Goal: Communication & Community: Ask a question

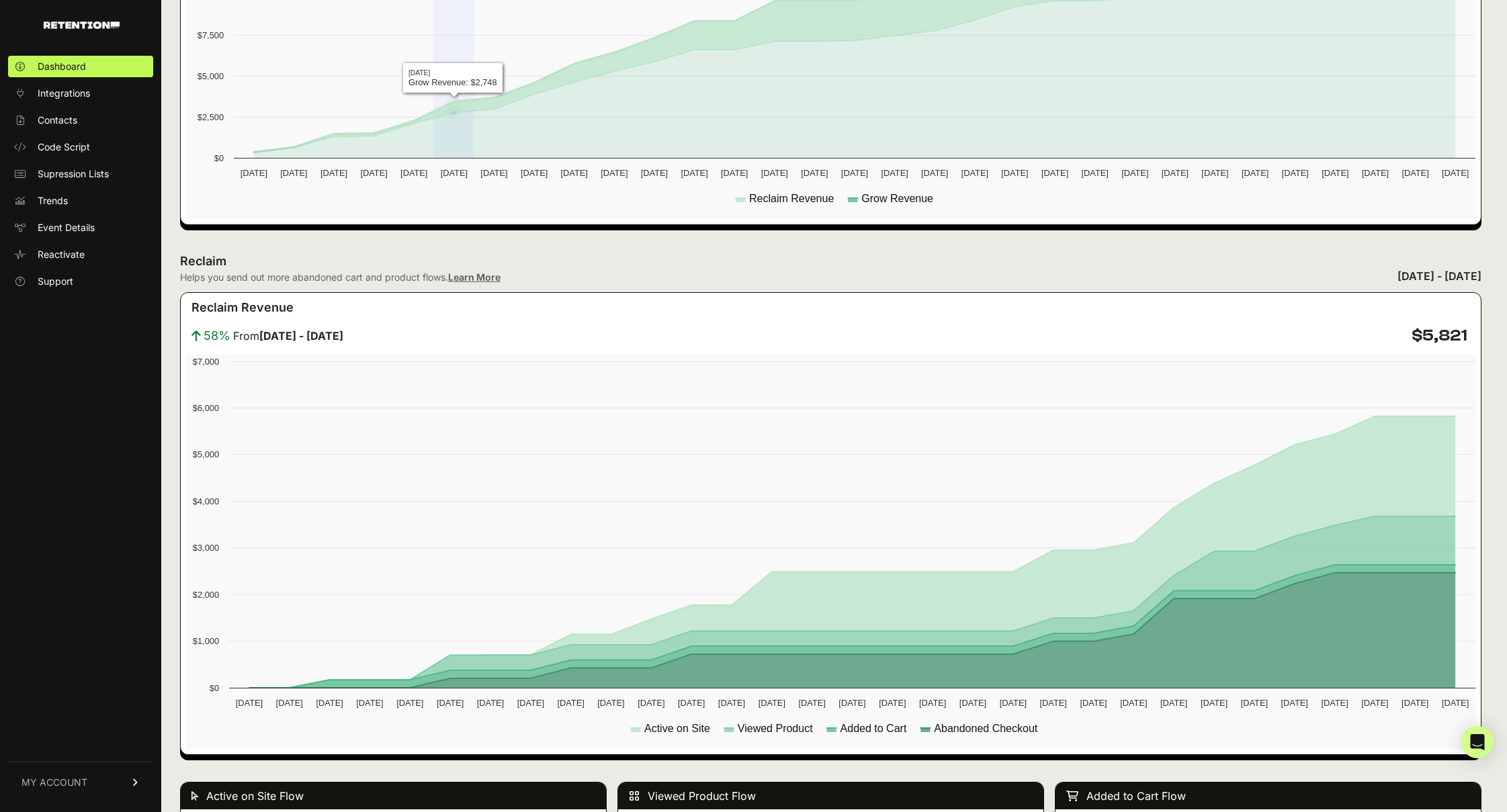
scroll to position [551, 0]
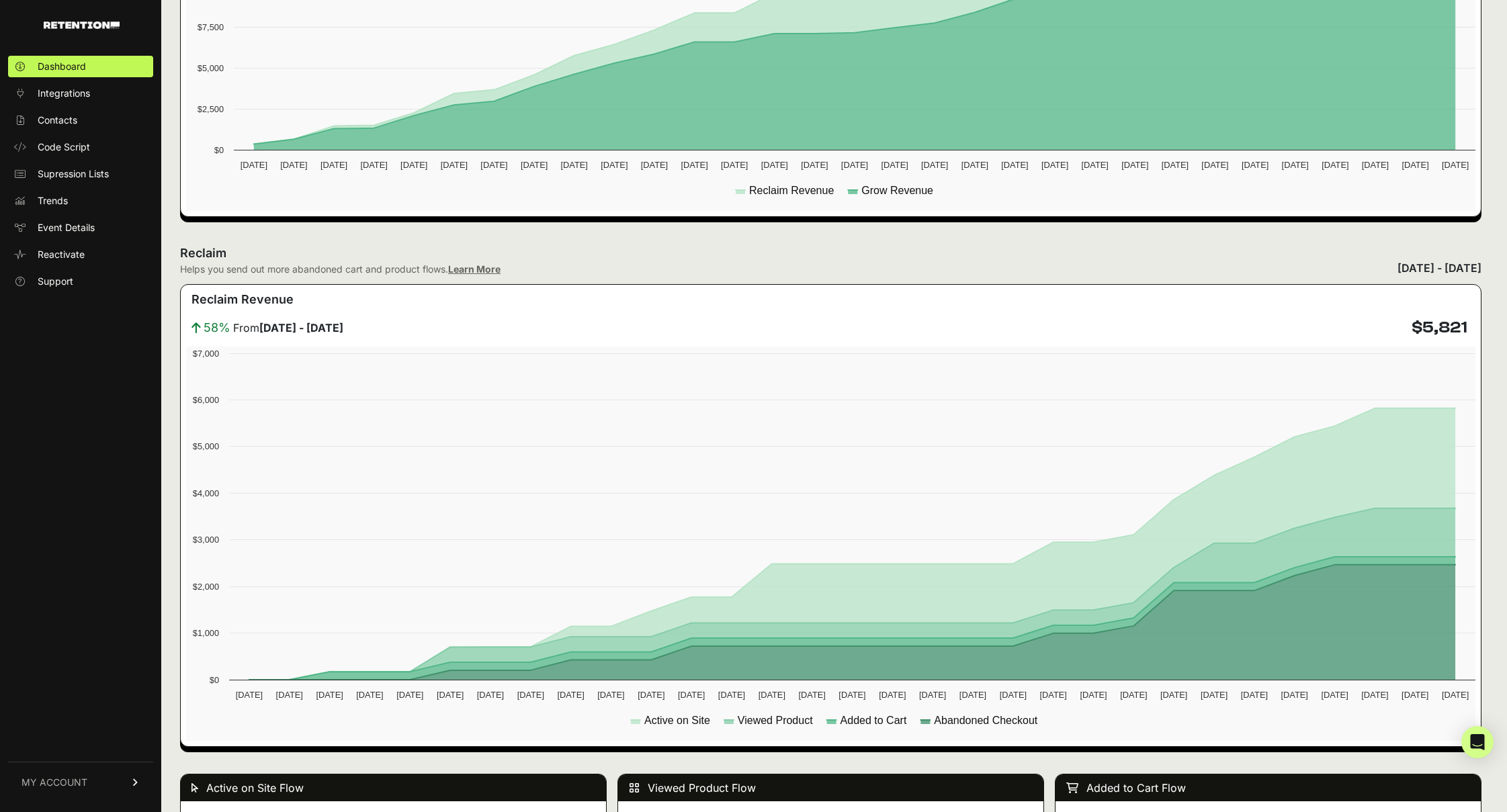
click at [133, 790] on link "MY ACCOUNT" at bounding box center [80, 782] width 145 height 41
click at [79, 763] on span "Subscription" at bounding box center [65, 764] width 55 height 13
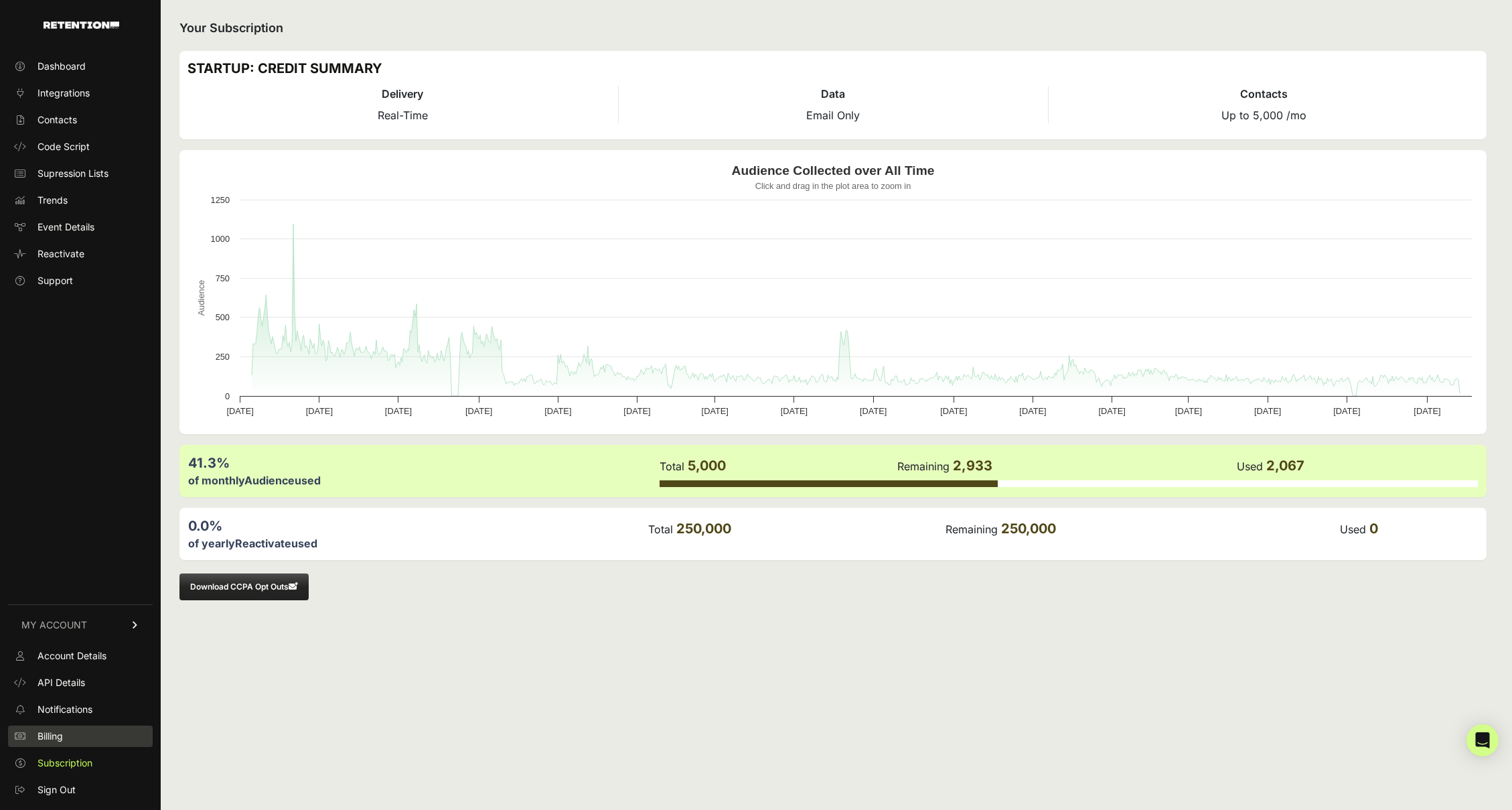
click at [57, 736] on span "Billing" at bounding box center [50, 736] width 25 height 13
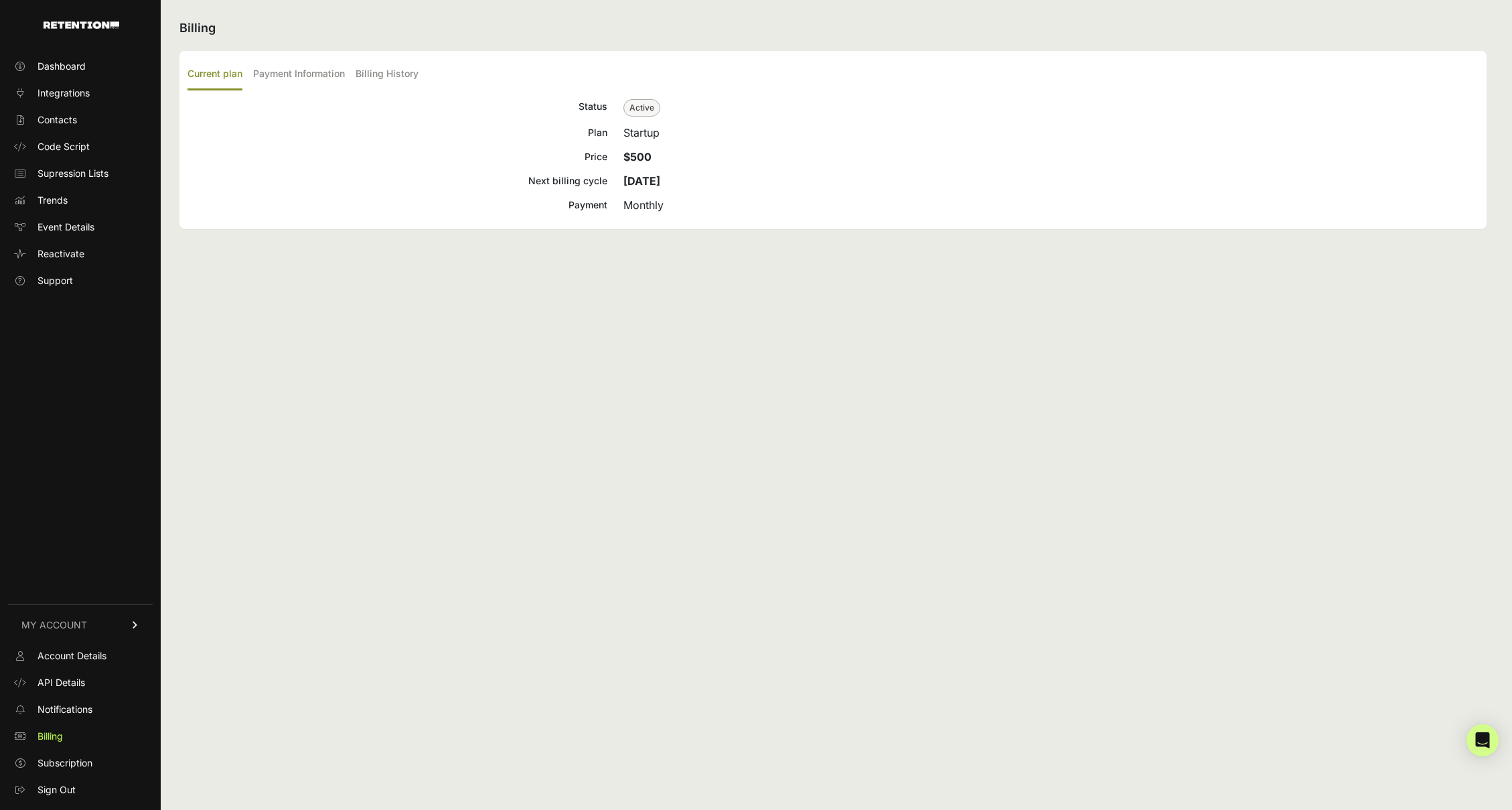
click at [641, 104] on span "Active" at bounding box center [642, 108] width 37 height 18
click at [69, 660] on span "Account Details" at bounding box center [72, 655] width 69 height 13
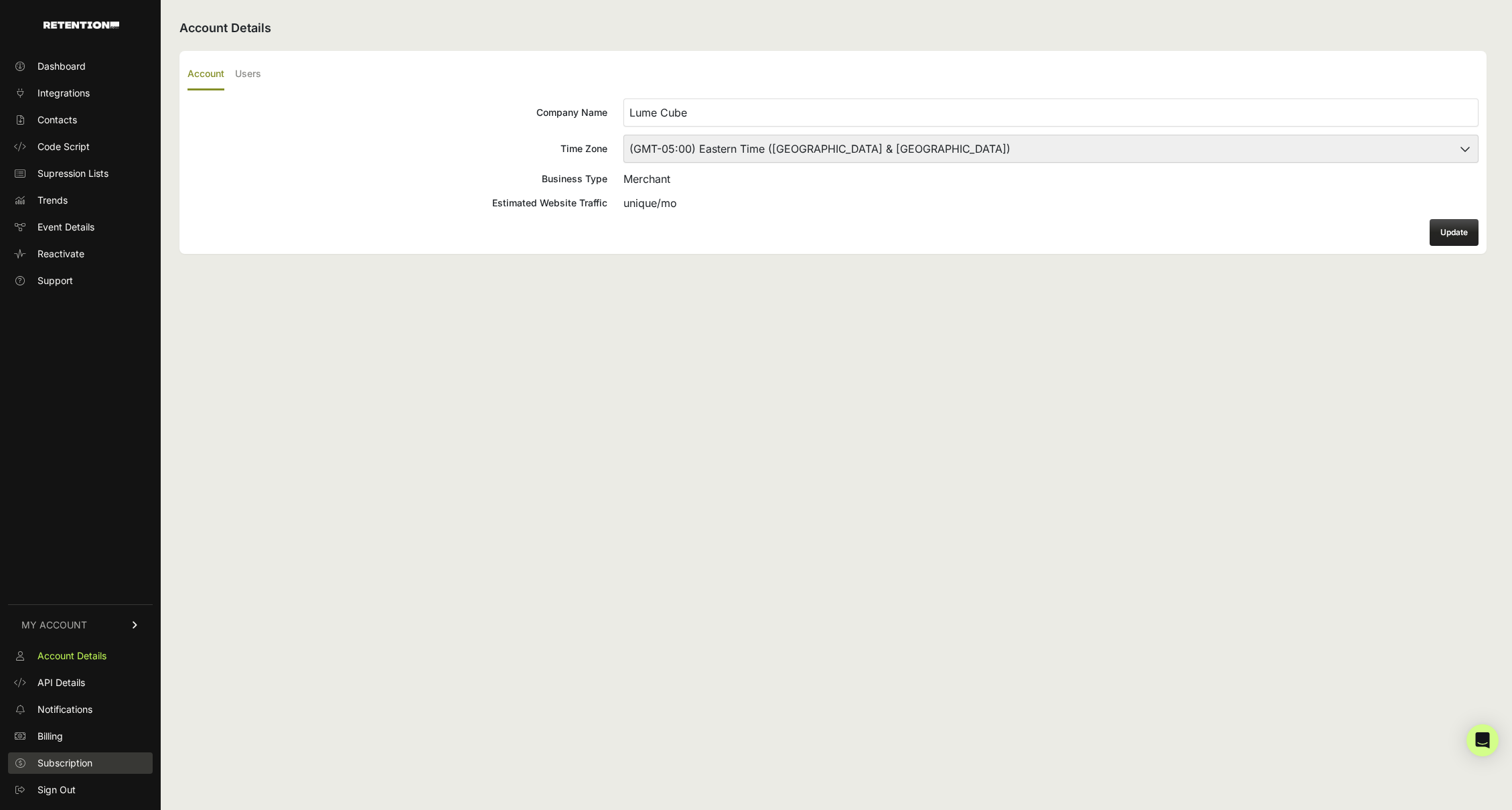
click at [60, 765] on span "Subscription" at bounding box center [65, 762] width 55 height 13
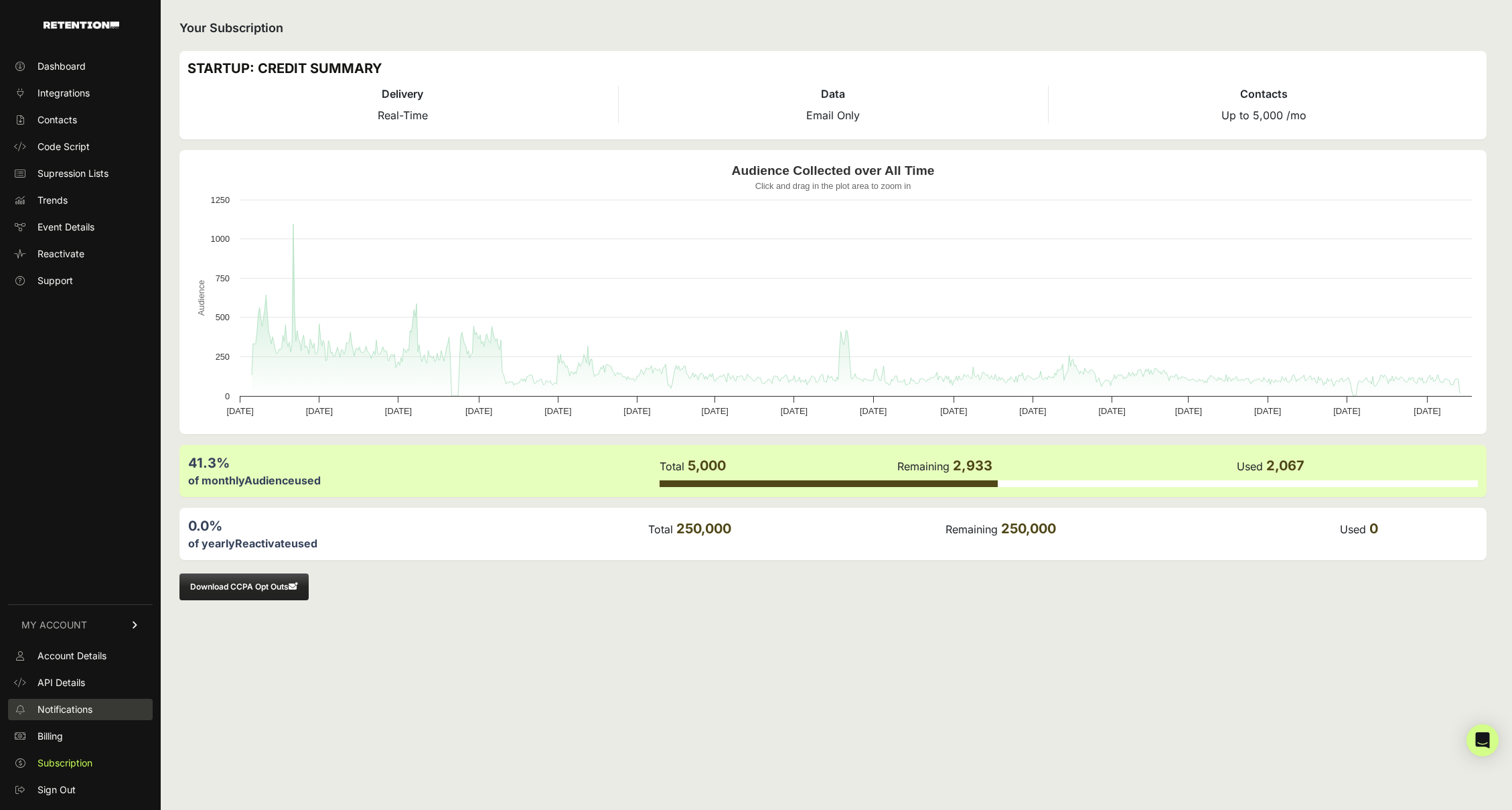
click at [64, 711] on span "Notifications" at bounding box center [65, 709] width 55 height 13
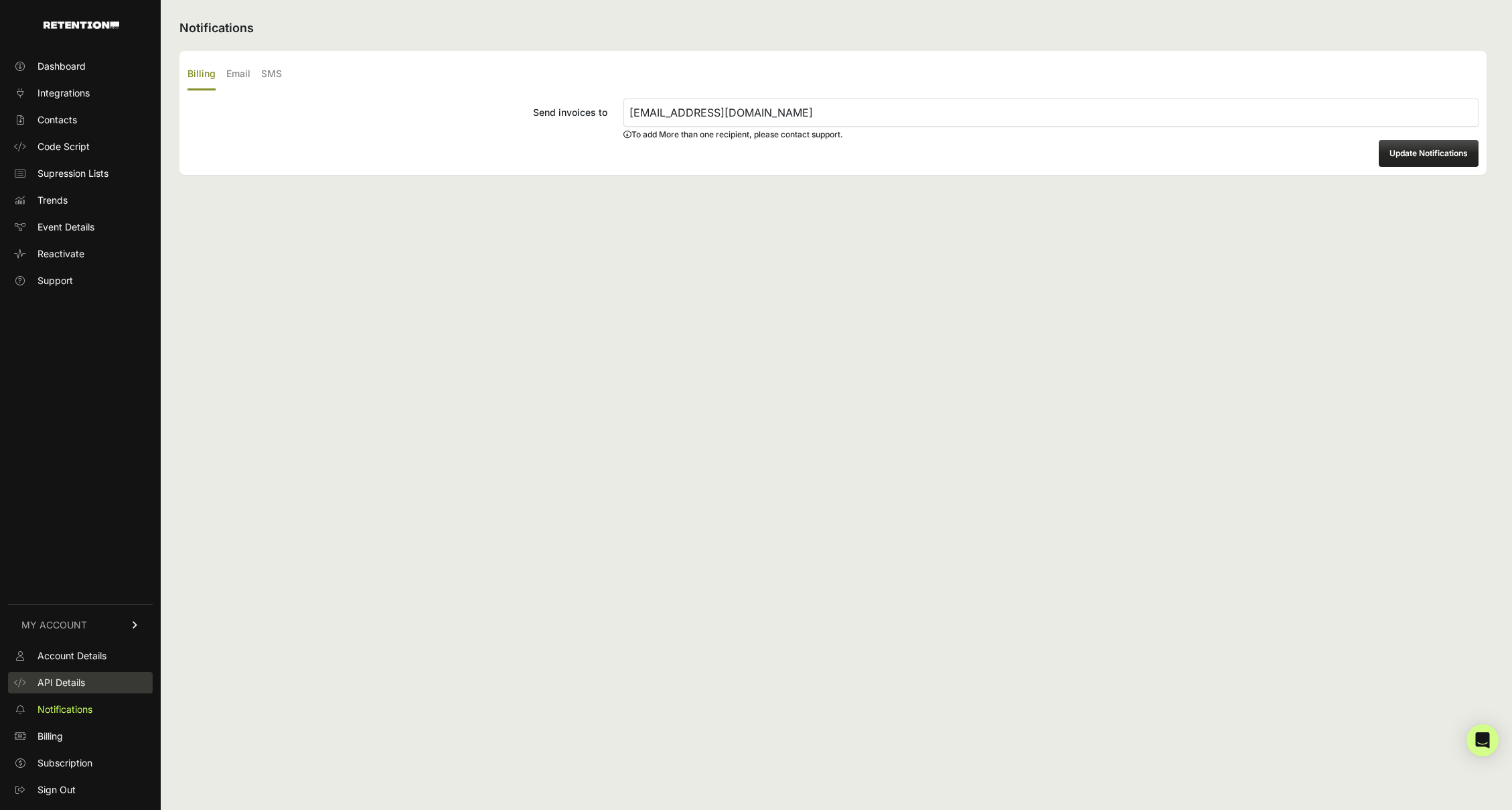
click at [53, 687] on span "API Details" at bounding box center [62, 682] width 48 height 13
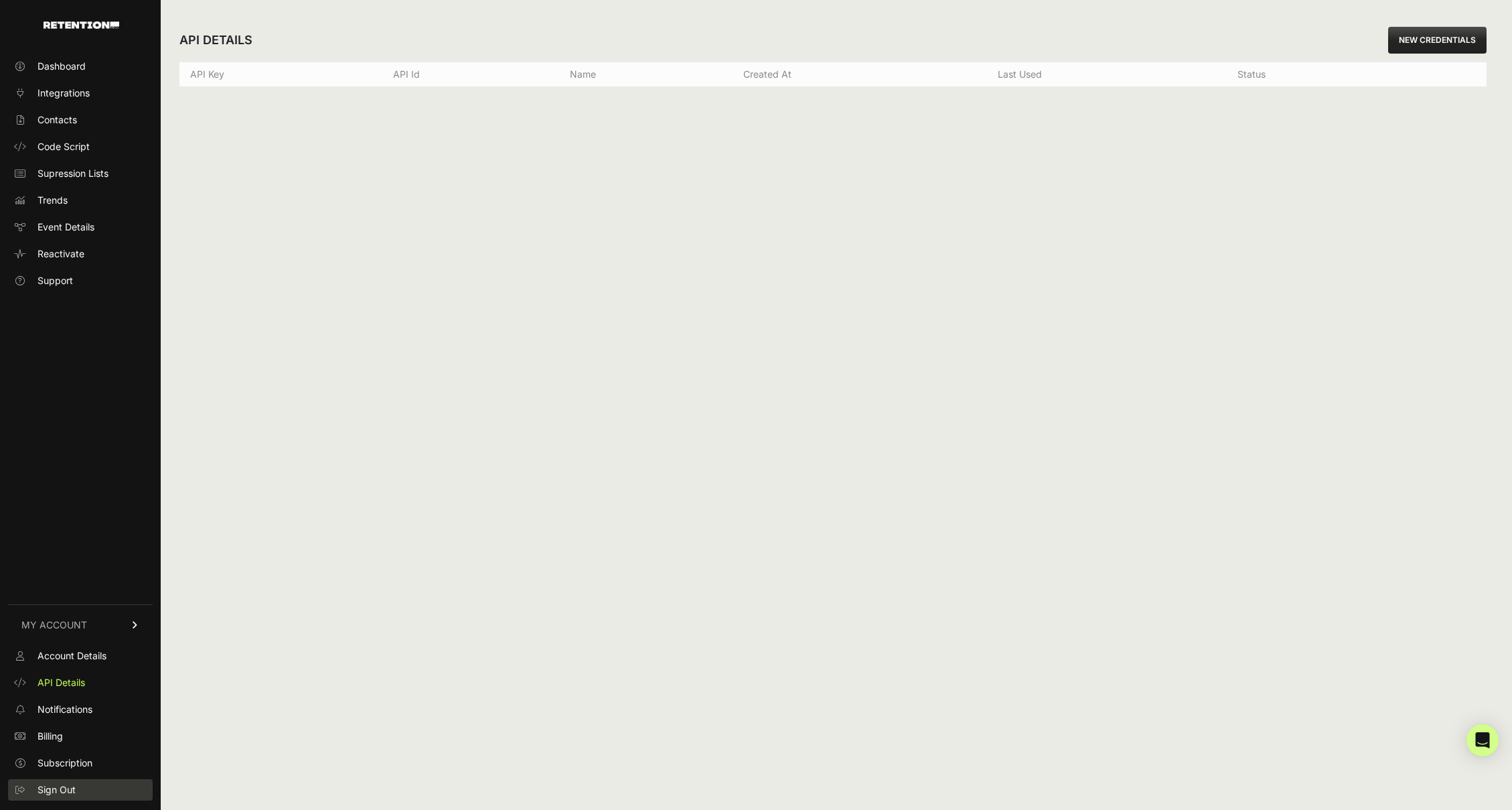
click at [41, 783] on span "Sign Out" at bounding box center [57, 789] width 38 height 13
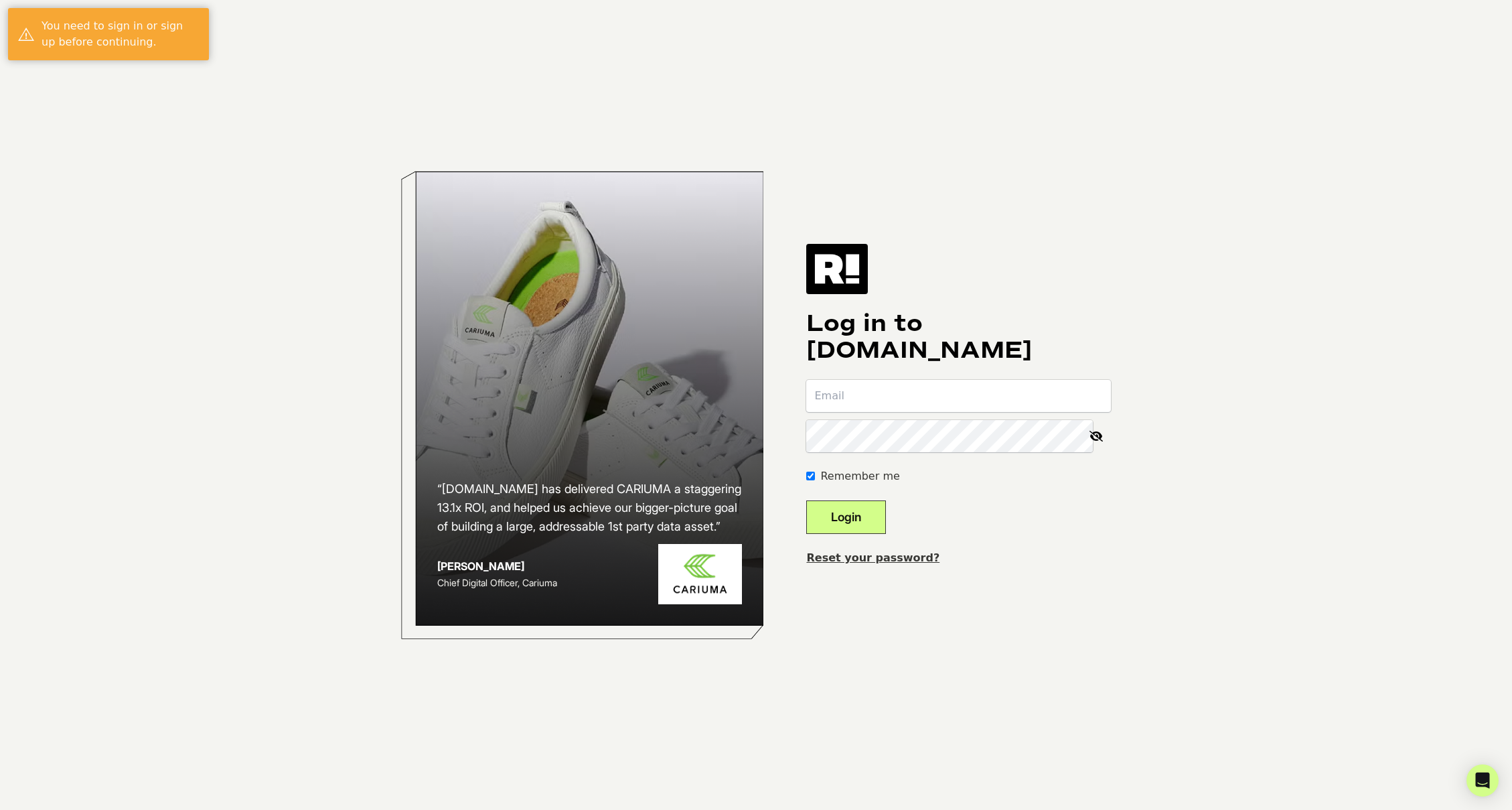
type input "kmondora@lumecube.com"
click at [865, 518] on button "Login" at bounding box center [846, 517] width 80 height 34
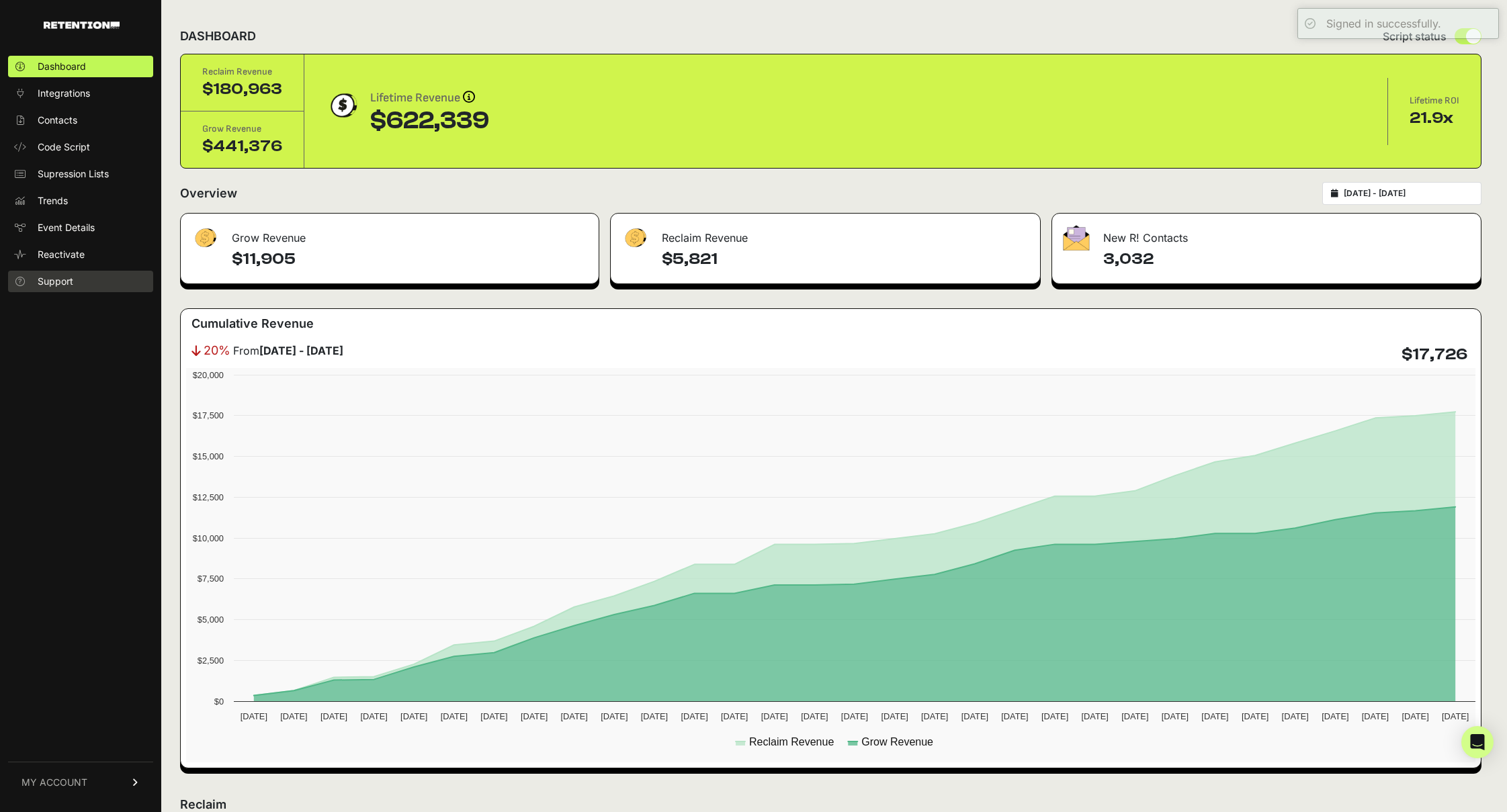
click at [58, 279] on span "Support" at bounding box center [55, 281] width 36 height 13
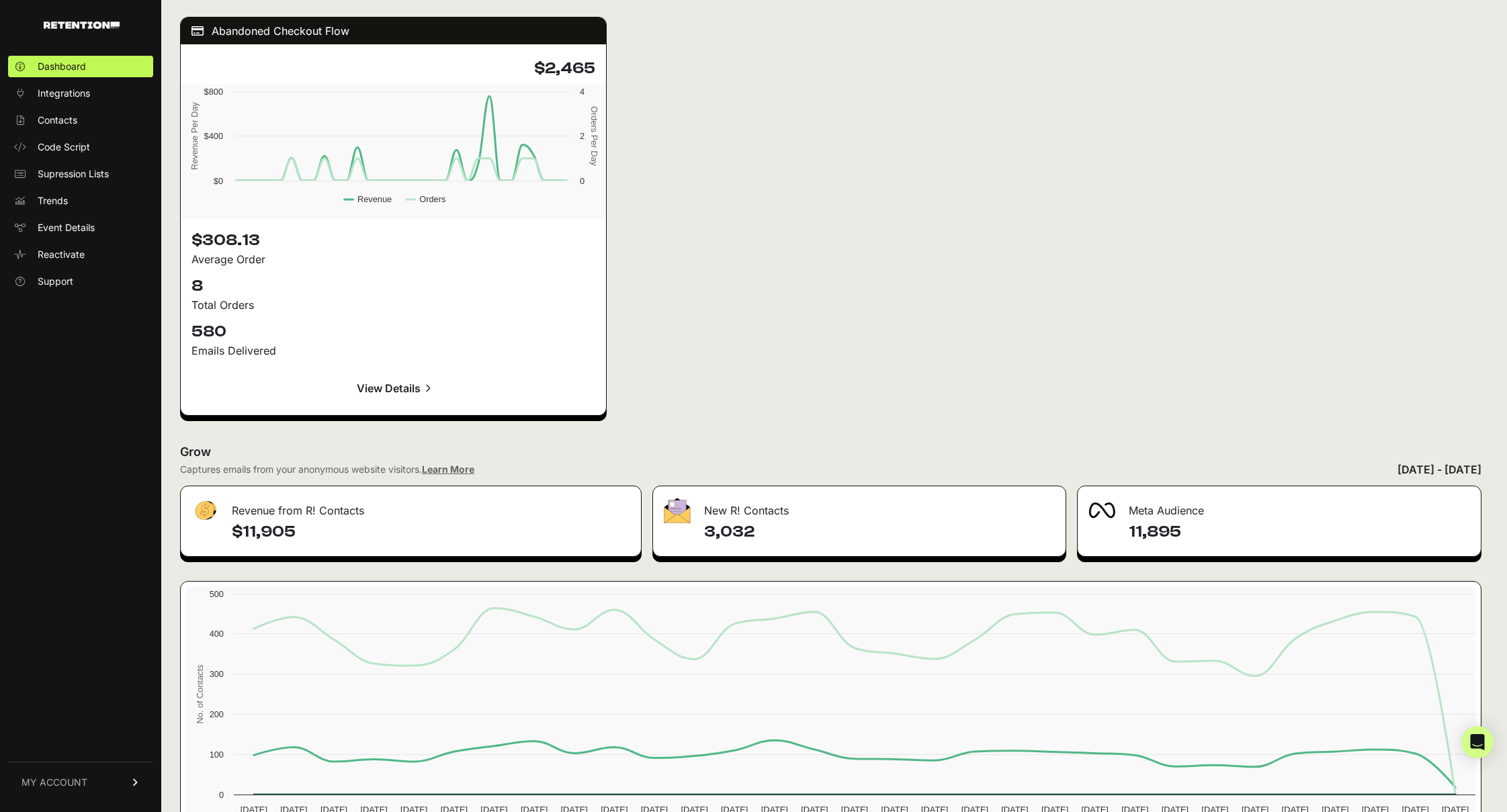
scroll to position [1813, 0]
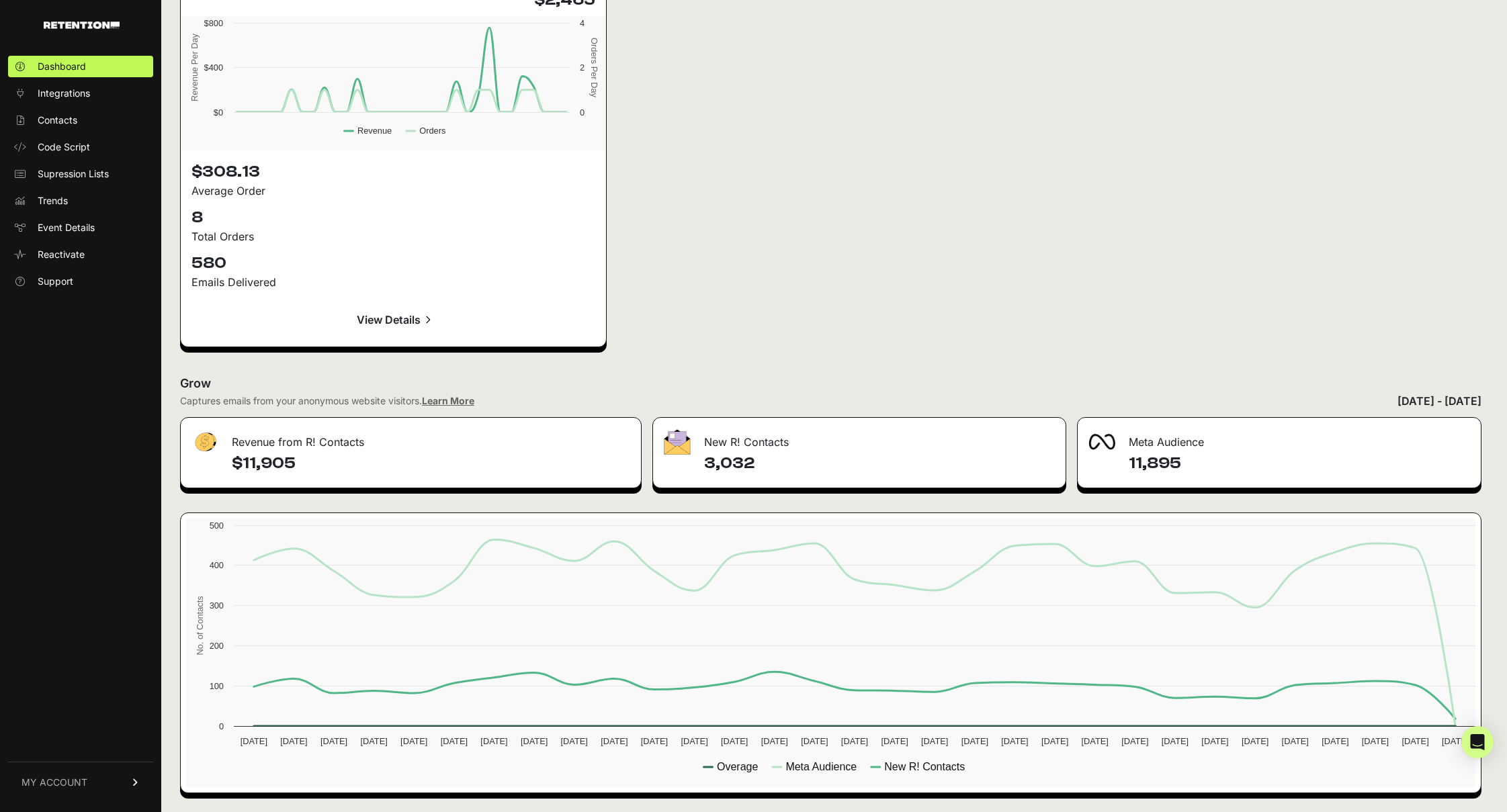
click at [57, 787] on span "MY ACCOUNT" at bounding box center [55, 782] width 66 height 13
click at [67, 653] on span "Account Details" at bounding box center [72, 657] width 70 height 13
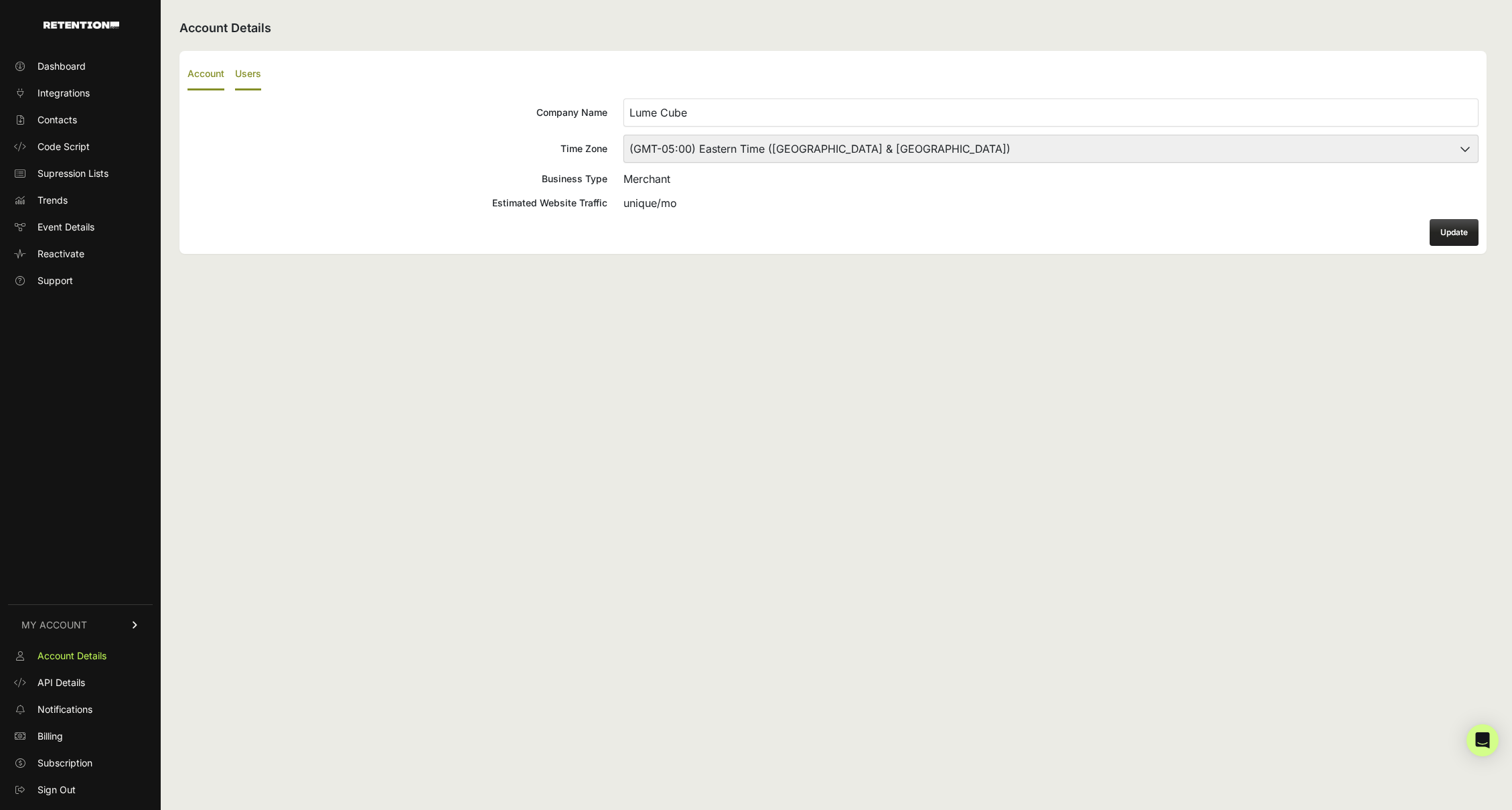
click at [252, 73] on label "Users" at bounding box center [248, 74] width 26 height 32
click at [0, 0] on input "Users" at bounding box center [0, 0] width 0 height 0
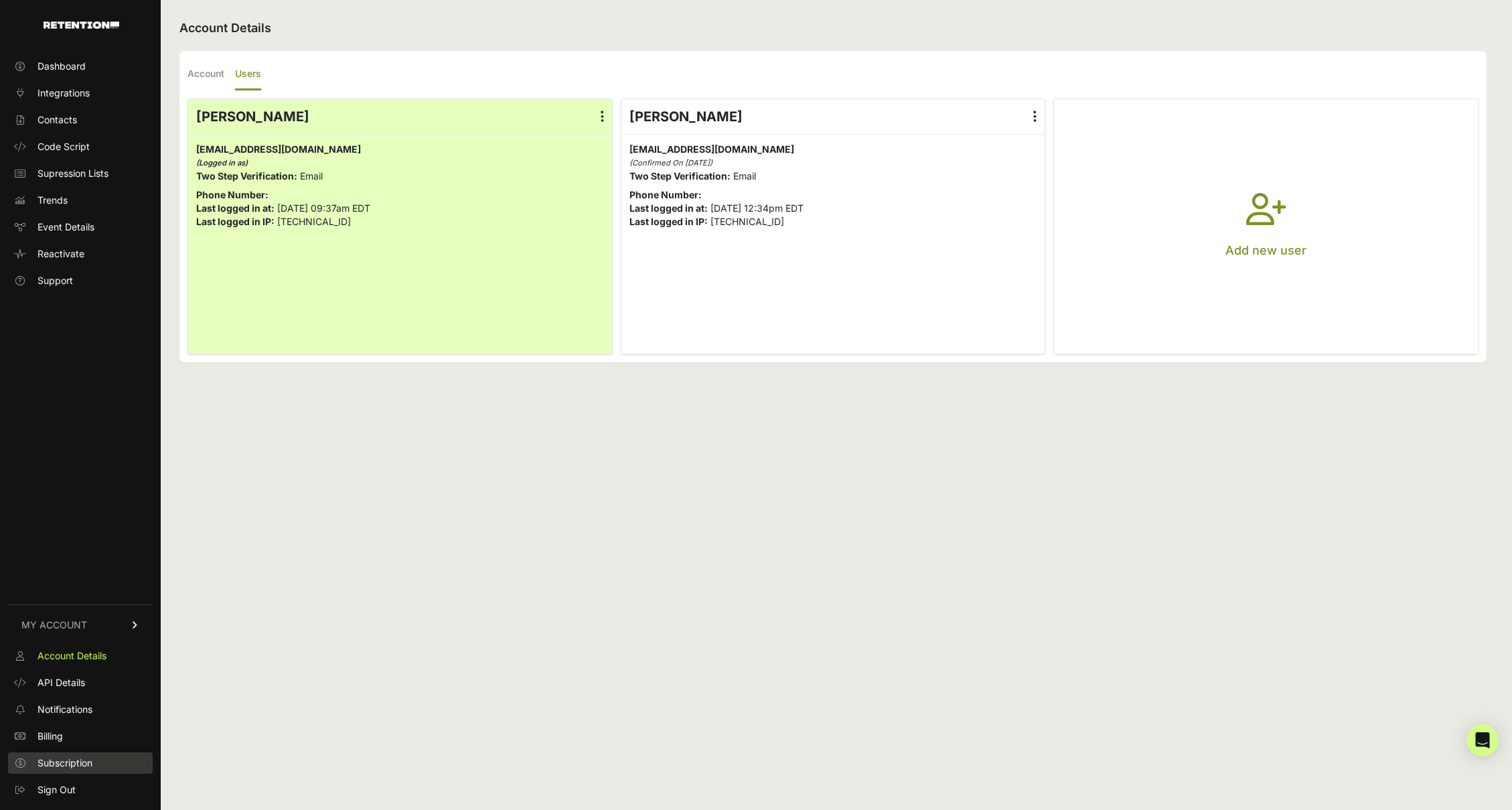
click at [65, 764] on span "Subscription" at bounding box center [65, 762] width 55 height 13
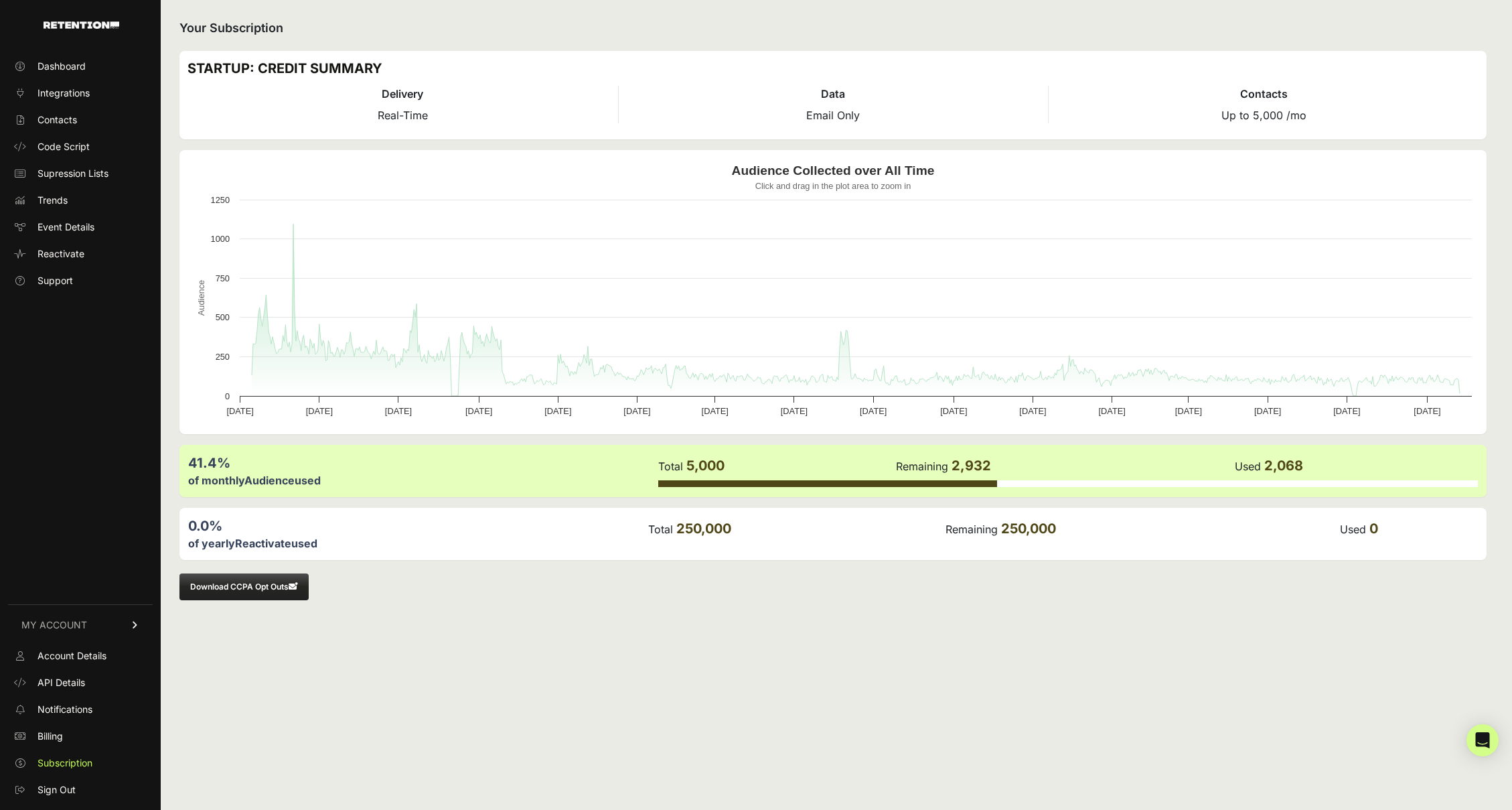
click at [547, 466] on div "41.4%" at bounding box center [423, 463] width 469 height 19
click at [272, 535] on div "of yearly Reactivate used" at bounding box center [417, 543] width 458 height 16
click at [1485, 740] on icon "Open Intercom Messenger" at bounding box center [1483, 740] width 15 height 18
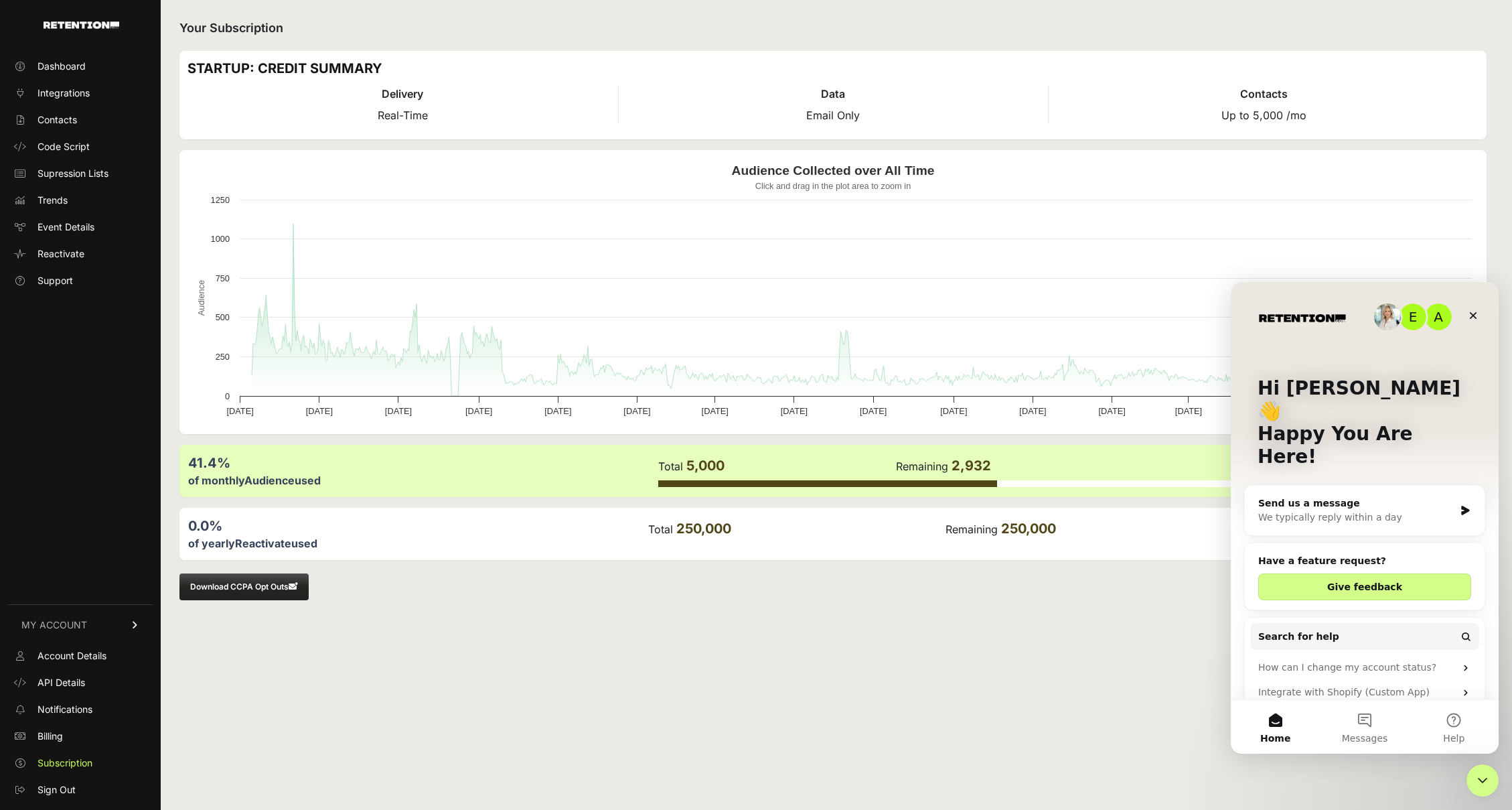
click at [1314, 510] on div "We typically reply within a day" at bounding box center [1357, 517] width 196 height 14
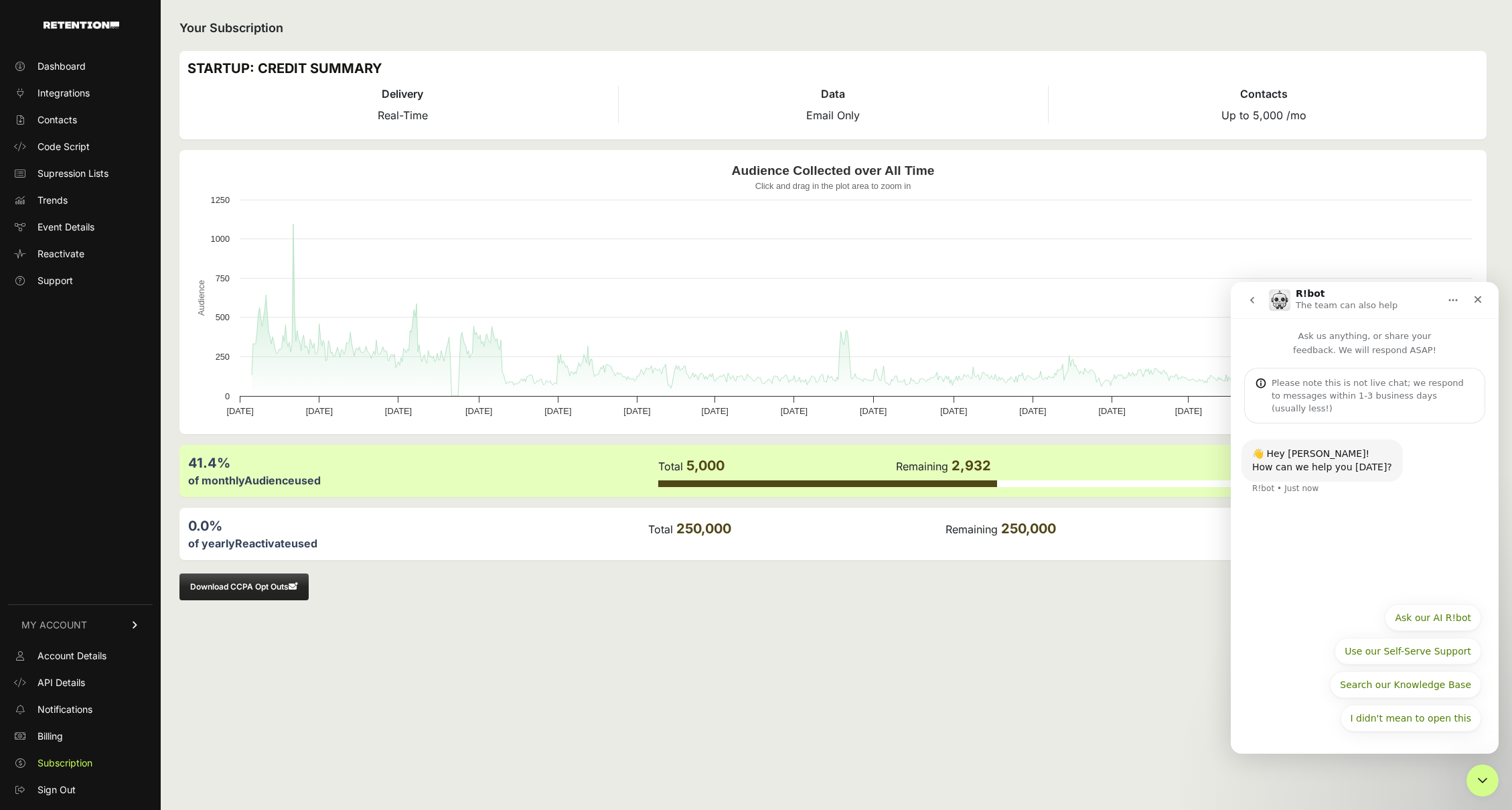
click at [1326, 529] on div "👋 Hey Kelly! How can we help you today? R!bot • Just now" at bounding box center [1364, 510] width 268 height 172
click at [1334, 348] on p "Ask us anything, or share your feedback. We will respond ASAP!" at bounding box center [1364, 337] width 268 height 39
click at [1334, 337] on p "Ask us anything, or share your feedback. We will respond ASAP!" at bounding box center [1364, 337] width 268 height 39
click at [1291, 364] on div "Ask us anything, or share your feedback. We will respond ASAP! Please note this…" at bounding box center [1364, 370] width 268 height 105
click at [1294, 379] on div "Please note this is not live chat; we respond to messages within 1-3 business d…" at bounding box center [1373, 396] width 202 height 39
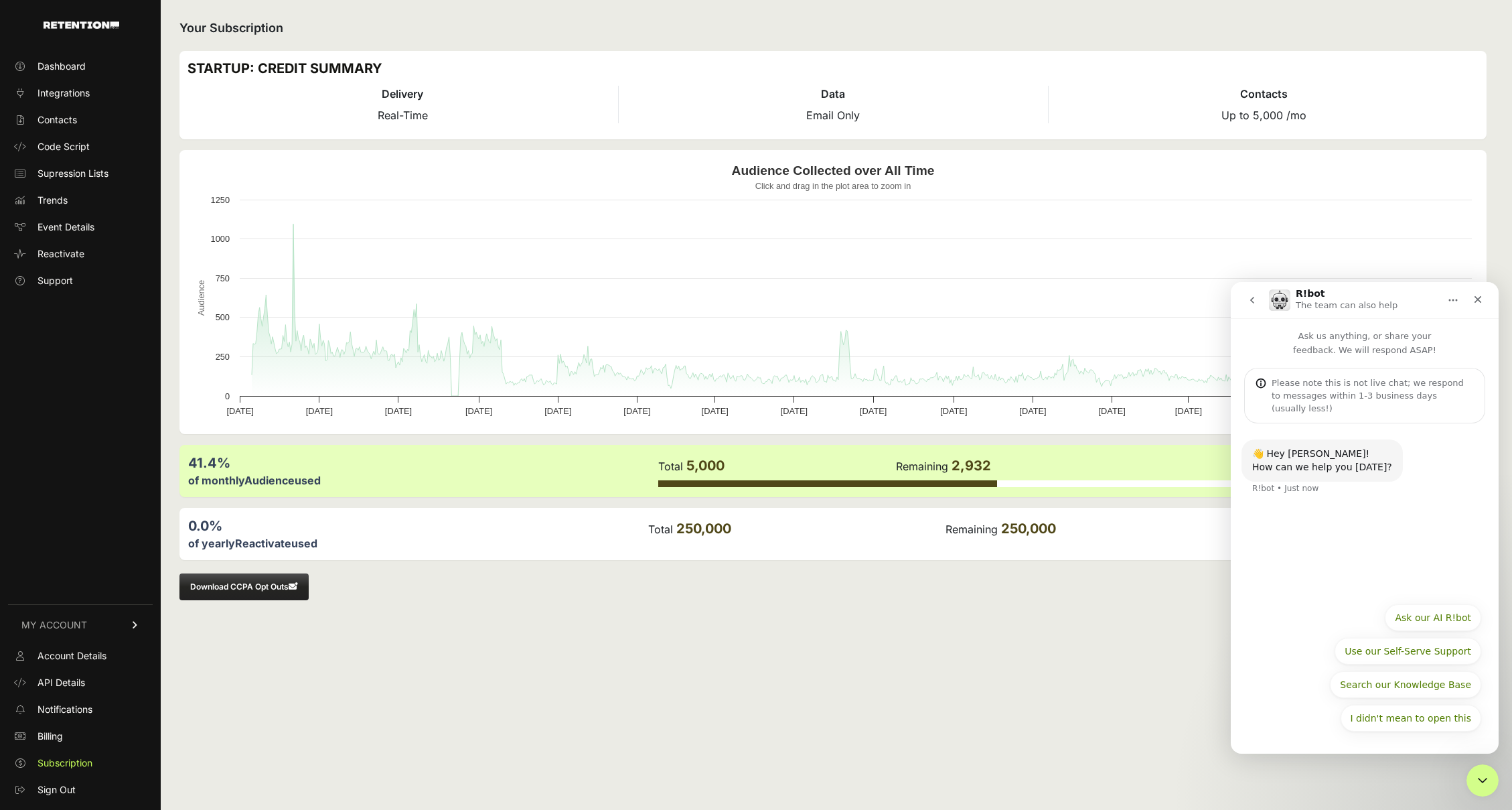
click at [1313, 528] on div "👋 Hey Kelly! How can we help you today? R!bot • Just now" at bounding box center [1364, 510] width 268 height 172
click at [1312, 461] on div "How can we help you [DATE]?" at bounding box center [1322, 467] width 140 height 13
click at [1294, 482] on div "👋 Hey Kelly! How can we help you today? R!bot • Just now" at bounding box center [1365, 475] width 246 height 71
click at [1312, 402] on div "Please note this is not live chat; we respond to messages within 1-3 business d…" at bounding box center [1365, 395] width 241 height 55
click at [1320, 341] on p "Ask us anything, or share your feedback. We will respond ASAP!" at bounding box center [1364, 337] width 268 height 39
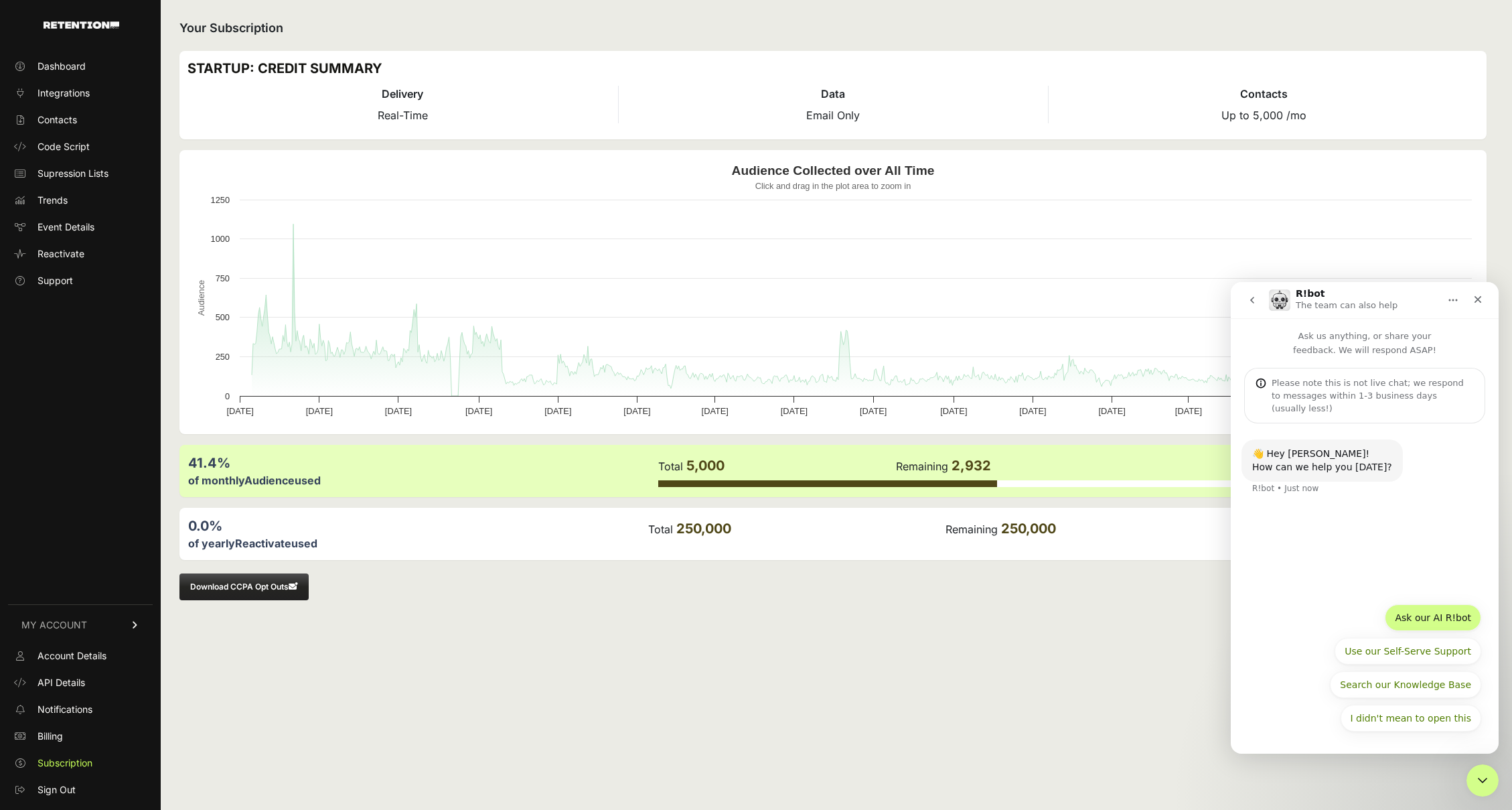
click at [1413, 613] on button "Ask our AI R!bot" at bounding box center [1433, 617] width 97 height 27
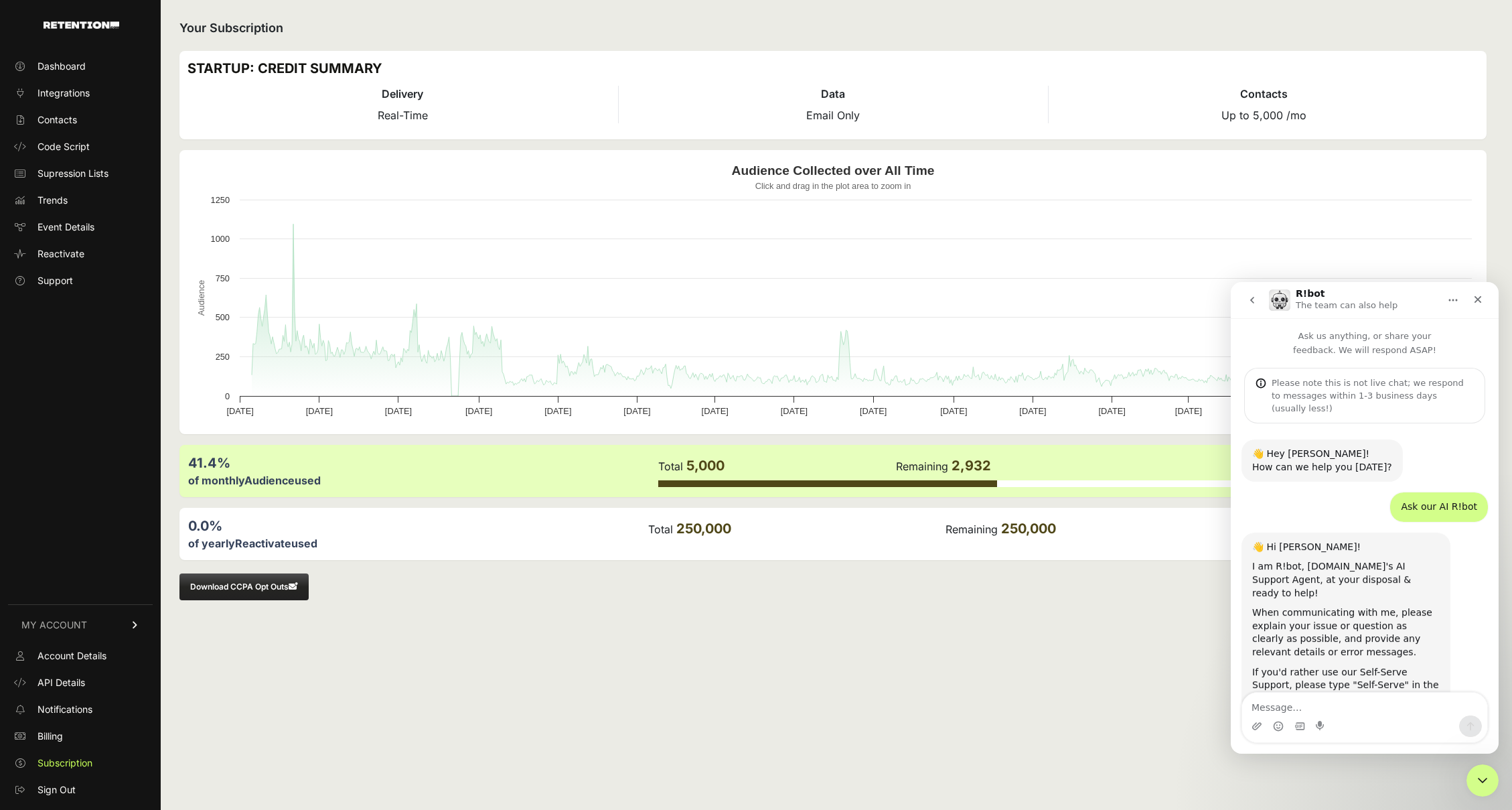
scroll to position [22, 0]
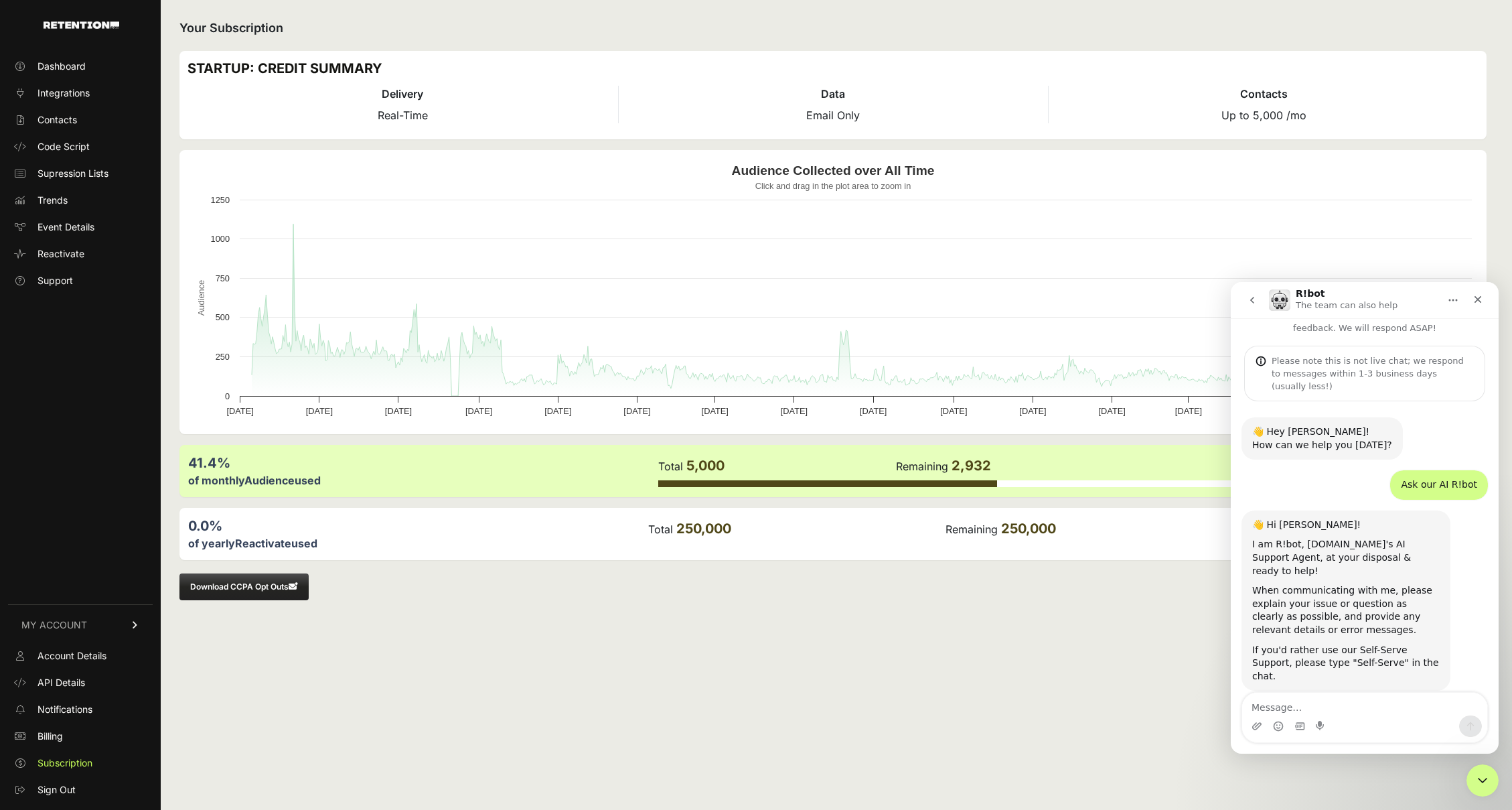
click at [1317, 699] on textarea "Message…" at bounding box center [1365, 704] width 245 height 23
type textarea "I would like to cancel my subscription"
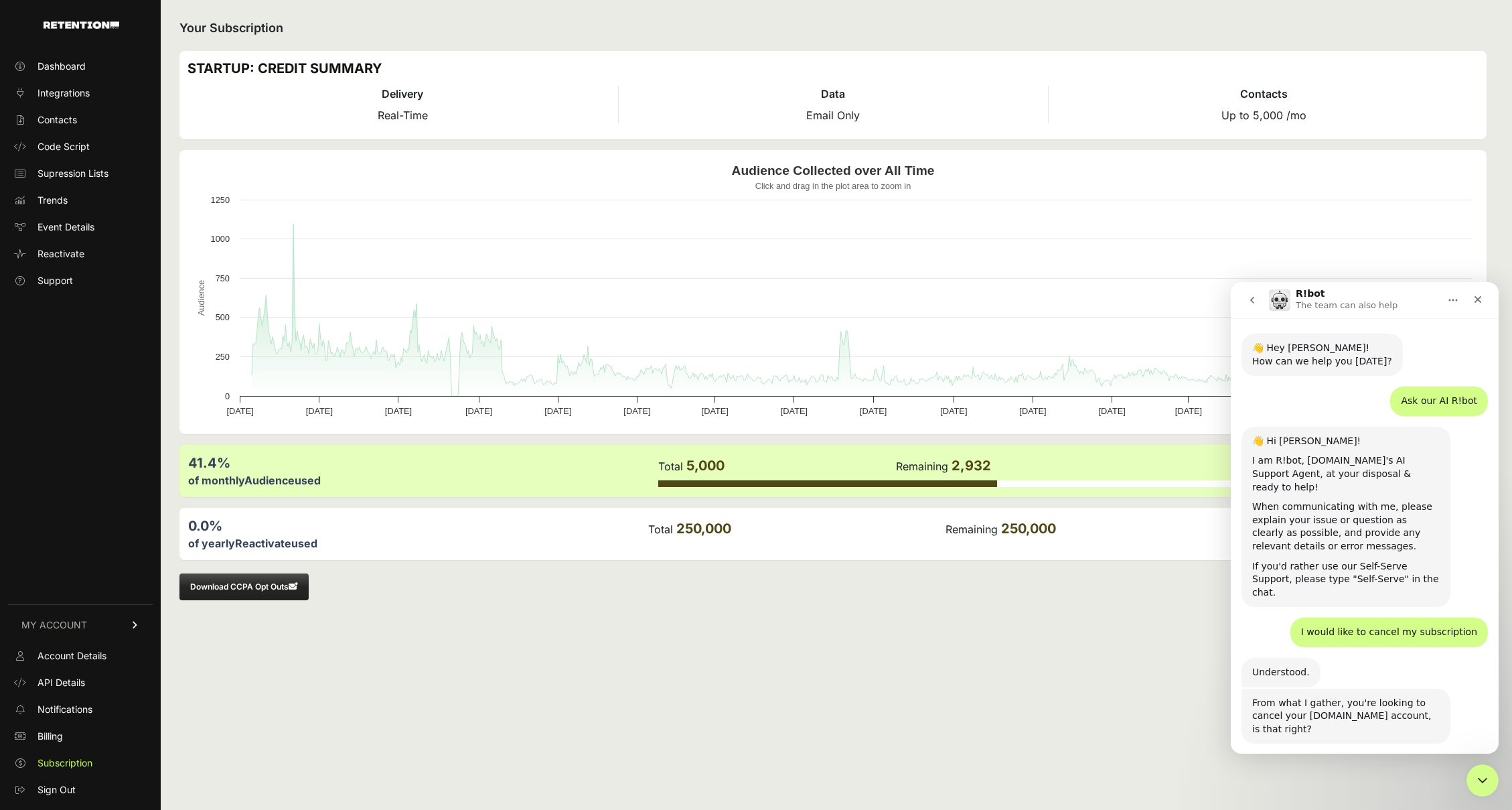
scroll to position [177, 0]
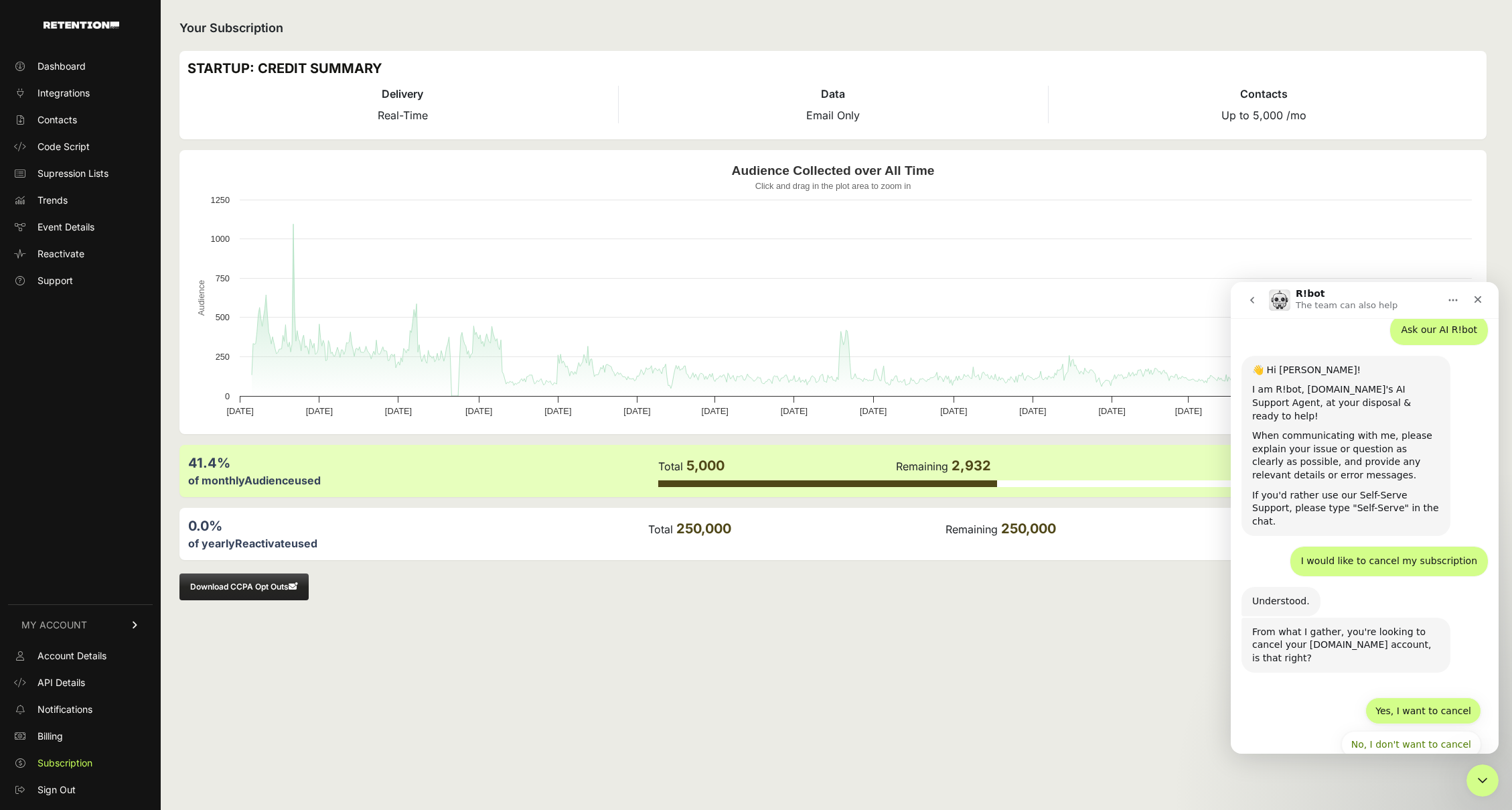
click at [1443, 697] on button "Yes, I want to cancel" at bounding box center [1424, 711] width 116 height 27
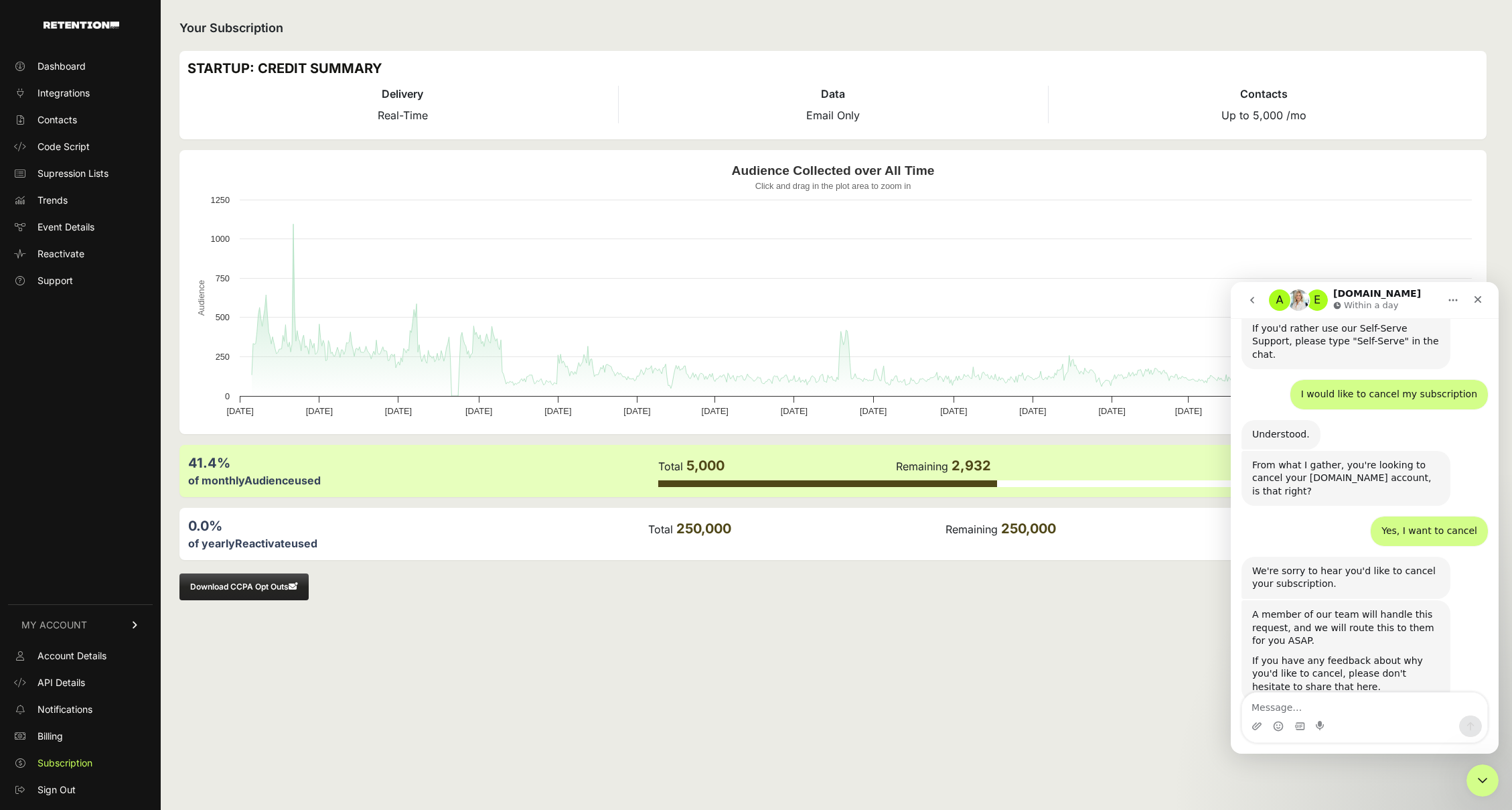
scroll to position [392, 0]
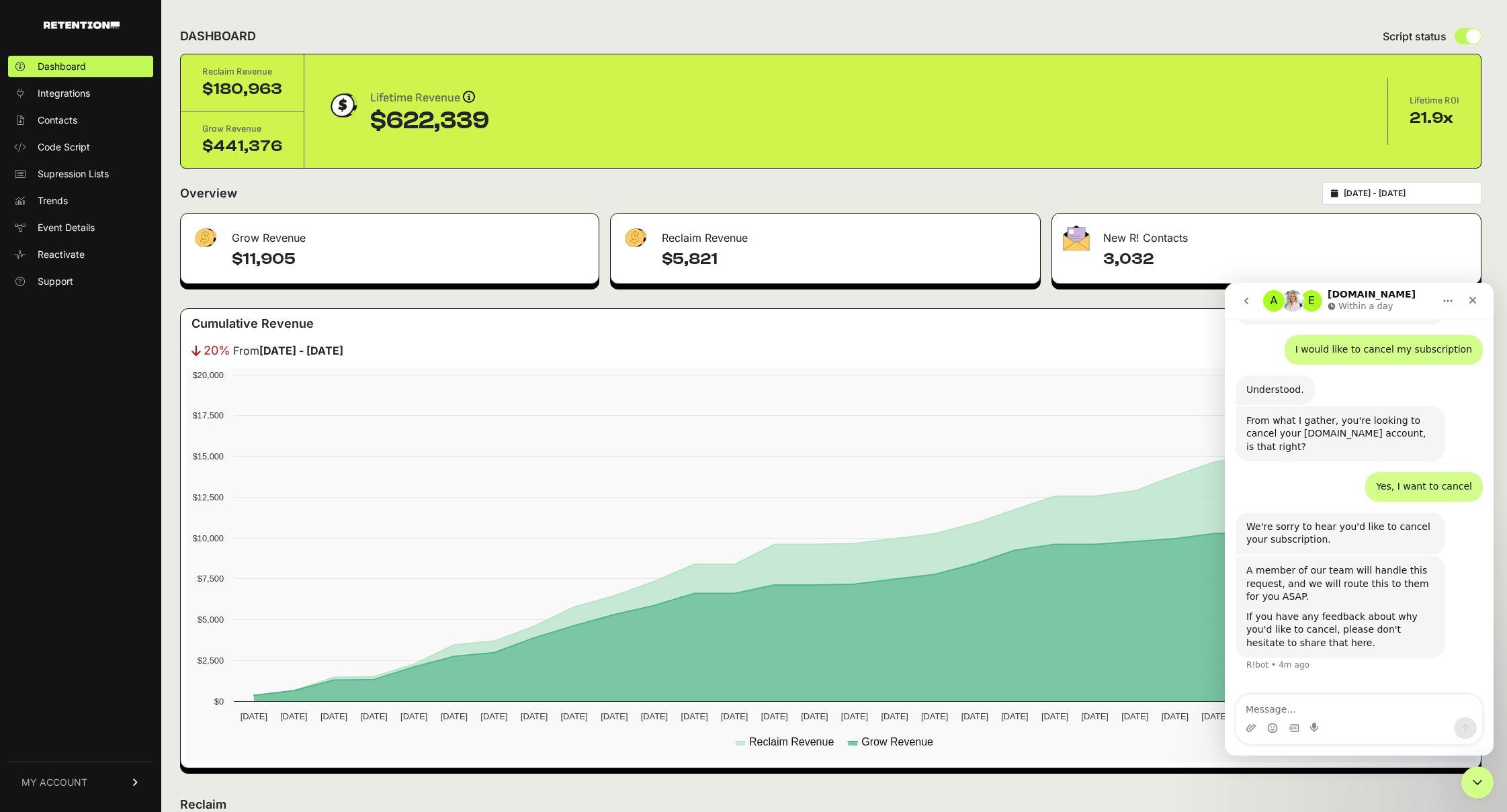
scroll to position [393, 0]
click at [1289, 710] on textarea "Message…" at bounding box center [1359, 705] width 246 height 23
click at [1284, 710] on textarea "Message…" at bounding box center [1359, 705] width 246 height 23
click at [1304, 707] on textarea "Message…" at bounding box center [1359, 705] width 246 height 23
click at [1279, 706] on textarea "Message…" at bounding box center [1359, 705] width 246 height 23
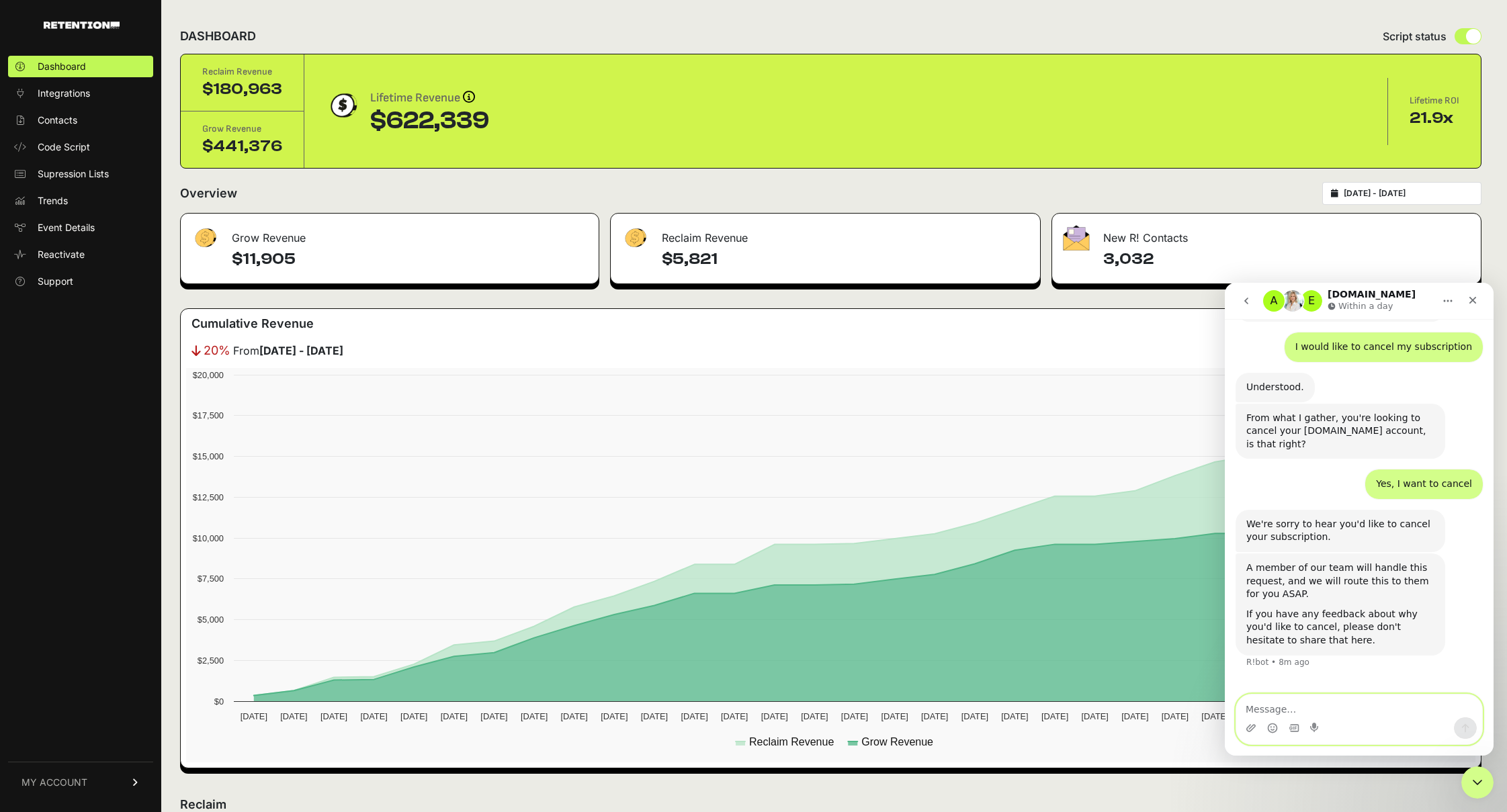
click at [1276, 709] on textarea "Message…" at bounding box center [1359, 705] width 246 height 23
click at [1307, 710] on textarea "Message…" at bounding box center [1359, 705] width 246 height 23
click at [1304, 710] on textarea "Message…" at bounding box center [1359, 705] width 246 height 23
click at [1292, 698] on textarea "We are restrategizing our email" at bounding box center [1359, 705] width 246 height 23
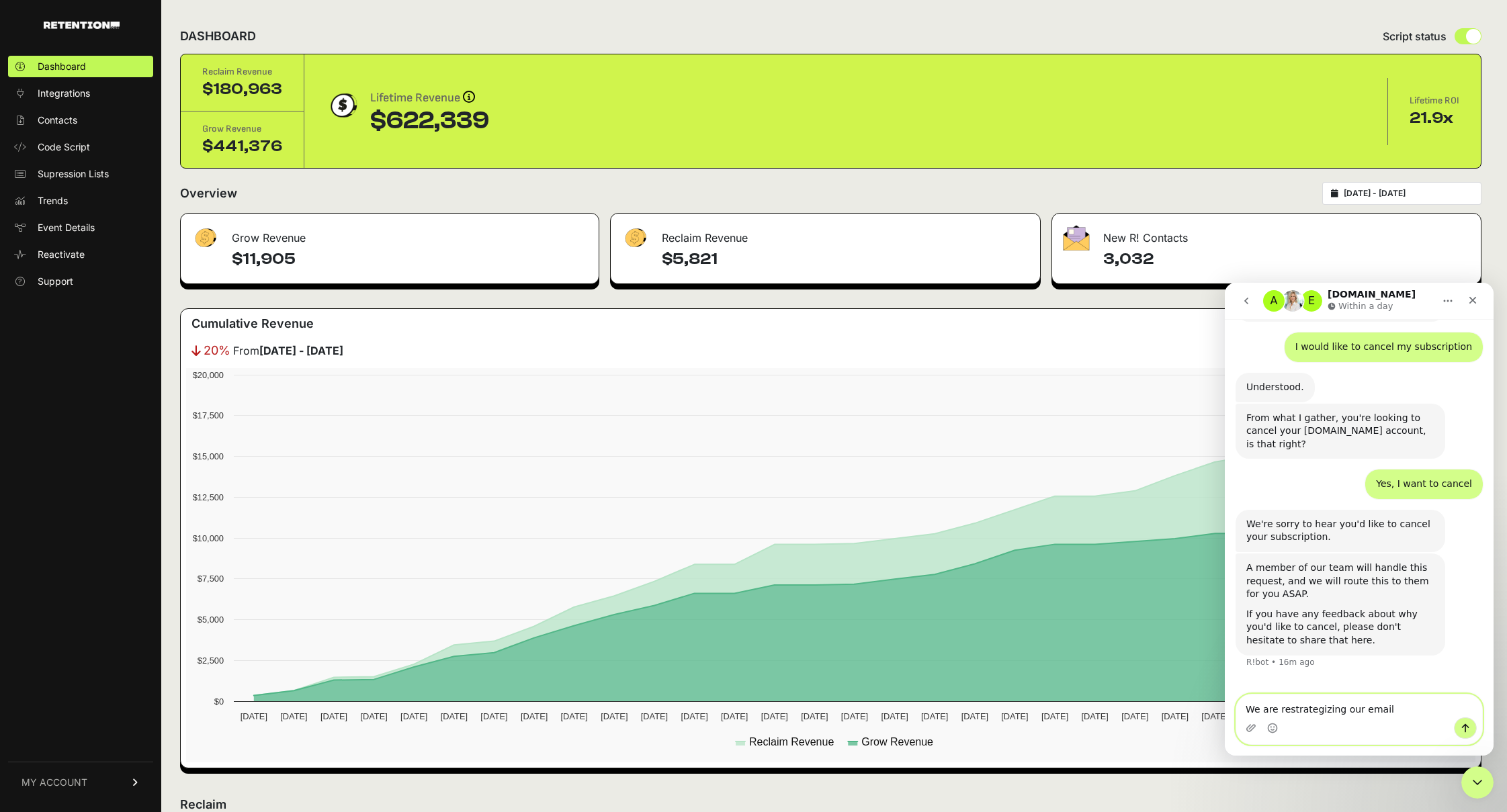
click at [1297, 707] on textarea "We are restrategizing our email" at bounding box center [1359, 705] width 246 height 23
click at [1292, 710] on textarea "We are restrategizing our email" at bounding box center [1359, 705] width 246 height 23
drag, startPoint x: 1339, startPoint y: 705, endPoint x: 1279, endPoint y: 708, distance: 60.1
click at [1279, 708] on textarea "We are restrategizing our email" at bounding box center [1359, 705] width 246 height 23
click at [1315, 721] on div "Intercom messenger" at bounding box center [1359, 728] width 246 height 22
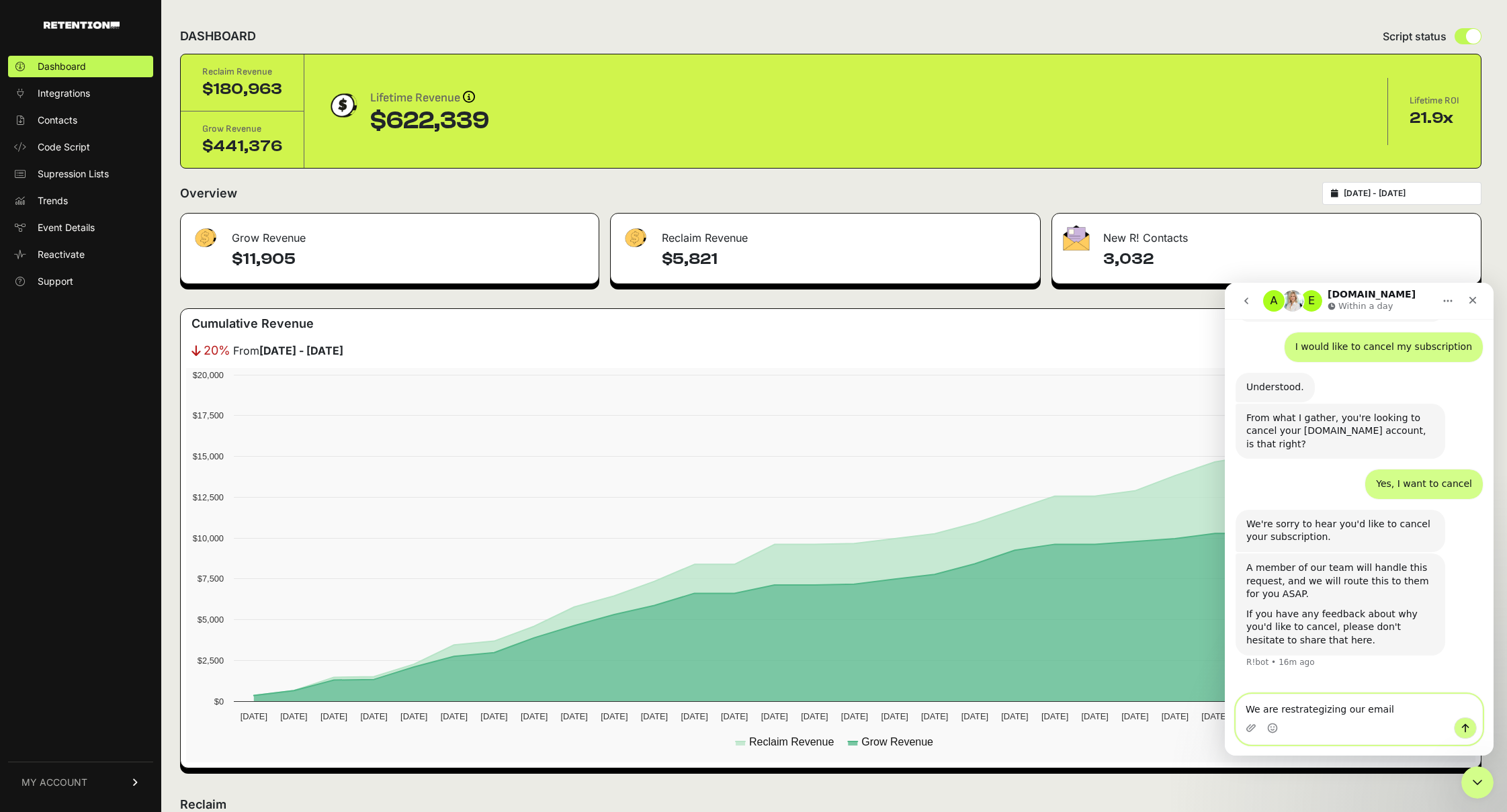
click at [1360, 716] on textarea "We are restrategizing our email" at bounding box center [1359, 705] width 246 height 23
click at [1390, 710] on textarea "We are restrategizing our email" at bounding box center [1359, 705] width 246 height 23
click at [1402, 710] on textarea "We are restrategizing our email" at bounding box center [1359, 705] width 246 height 23
click at [1284, 712] on textarea "We are restrategizing our email" at bounding box center [1359, 705] width 246 height 23
click at [1302, 710] on textarea "We are restrategizing our email" at bounding box center [1359, 705] width 246 height 23
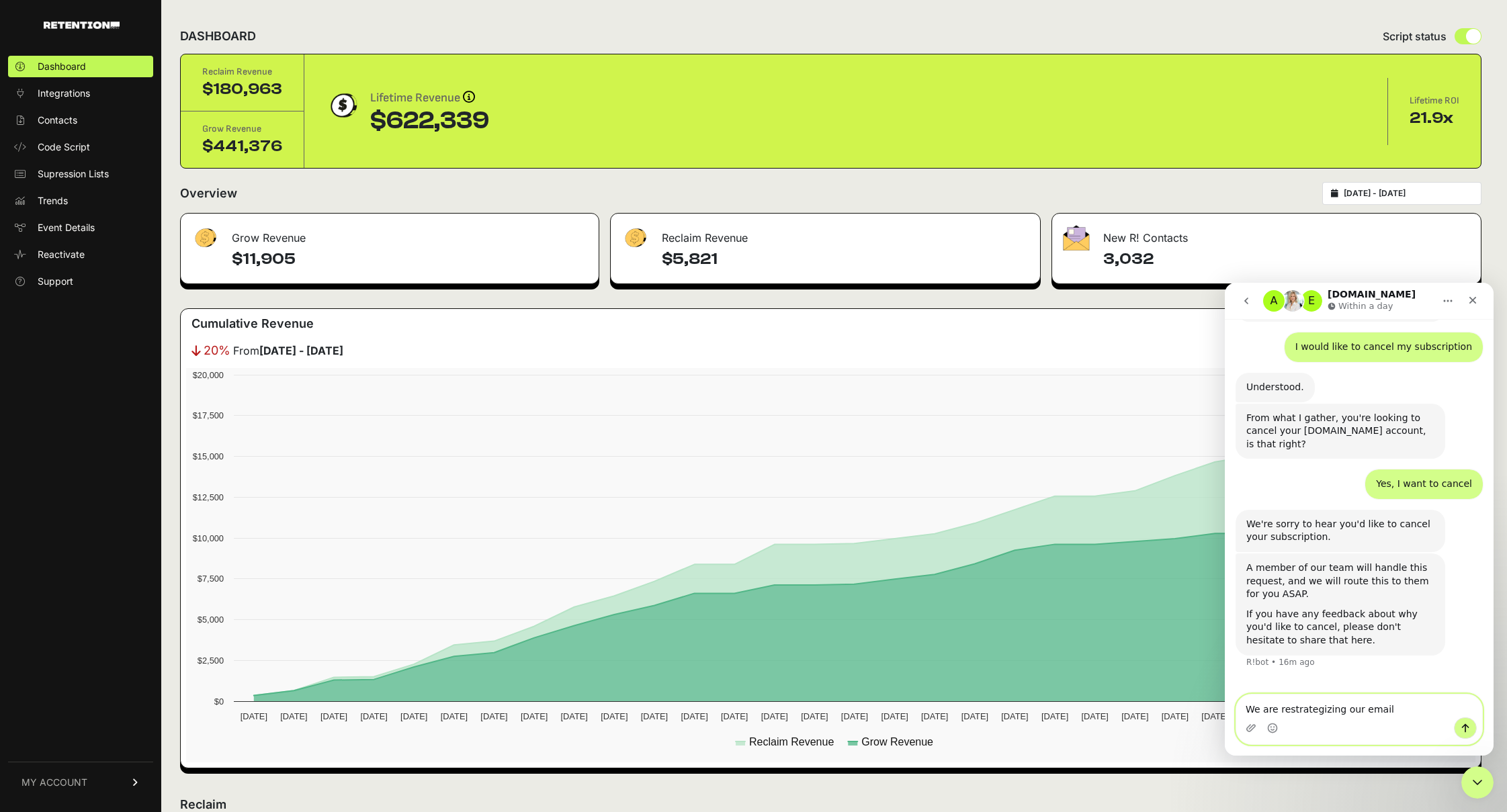
click at [1326, 710] on textarea "We are restrategizing our email" at bounding box center [1359, 705] width 246 height 23
drag, startPoint x: 1339, startPoint y: 710, endPoint x: 1279, endPoint y: 705, distance: 60.2
click at [1279, 705] on textarea "We are restrategizing our email" at bounding box center [1359, 705] width 246 height 23
click at [1298, 717] on textarea "We are restrategizing our email" at bounding box center [1359, 705] width 246 height 23
click at [1324, 709] on textarea "We are restrategizing our email" at bounding box center [1359, 705] width 246 height 23
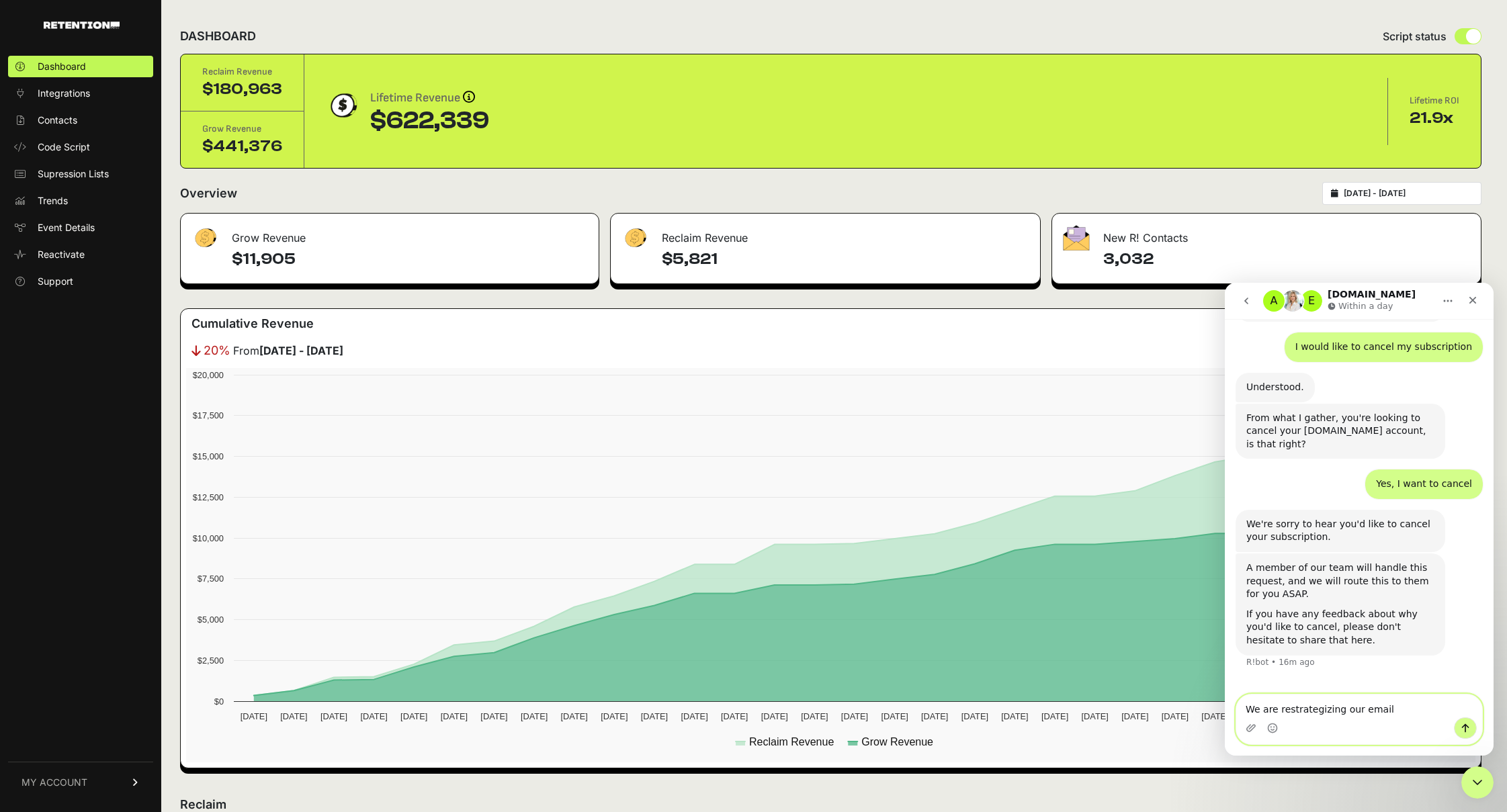
click at [1381, 709] on textarea "We are restrategizing our email" at bounding box center [1359, 705] width 246 height 23
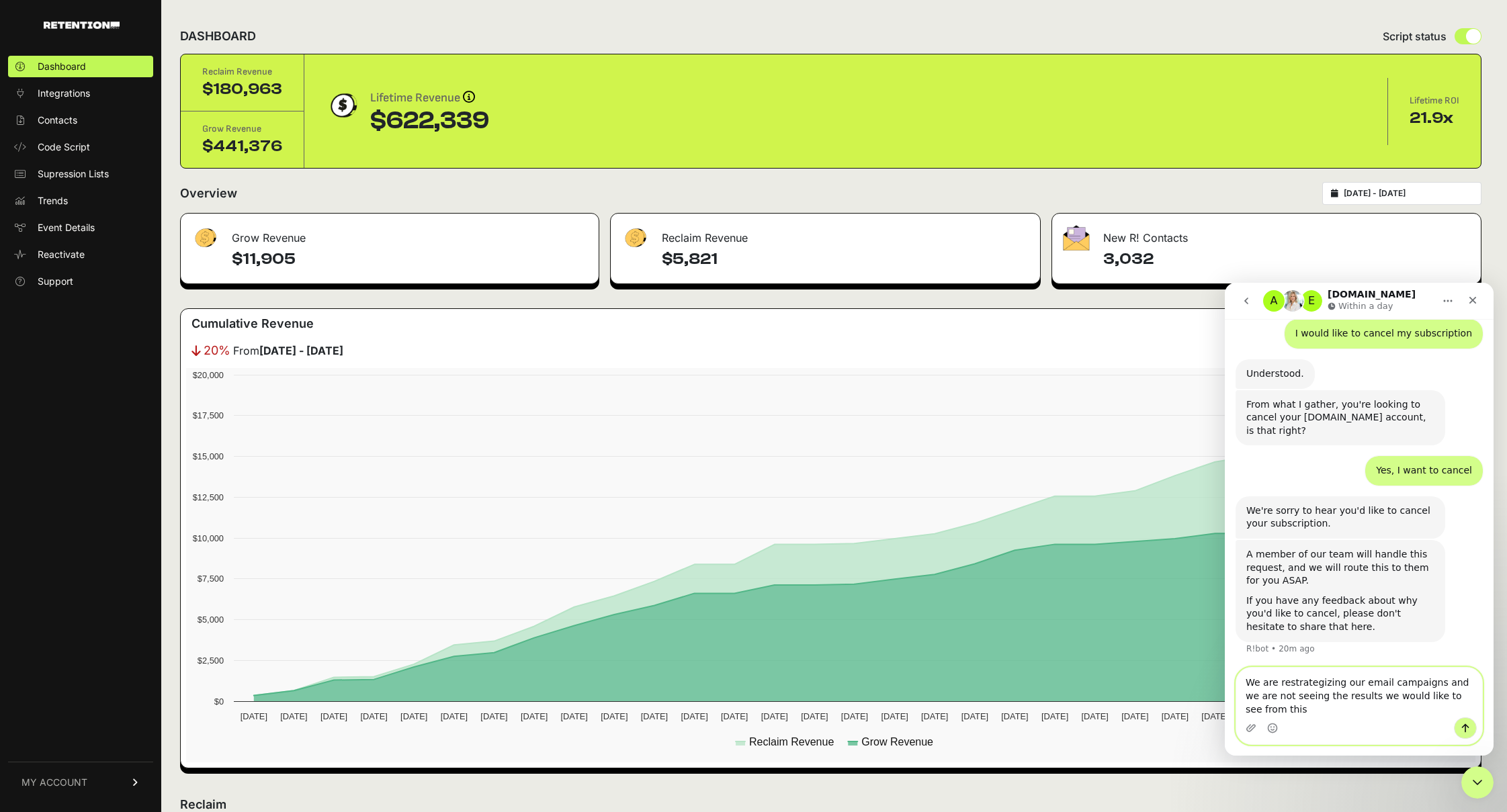
scroll to position [420, 0]
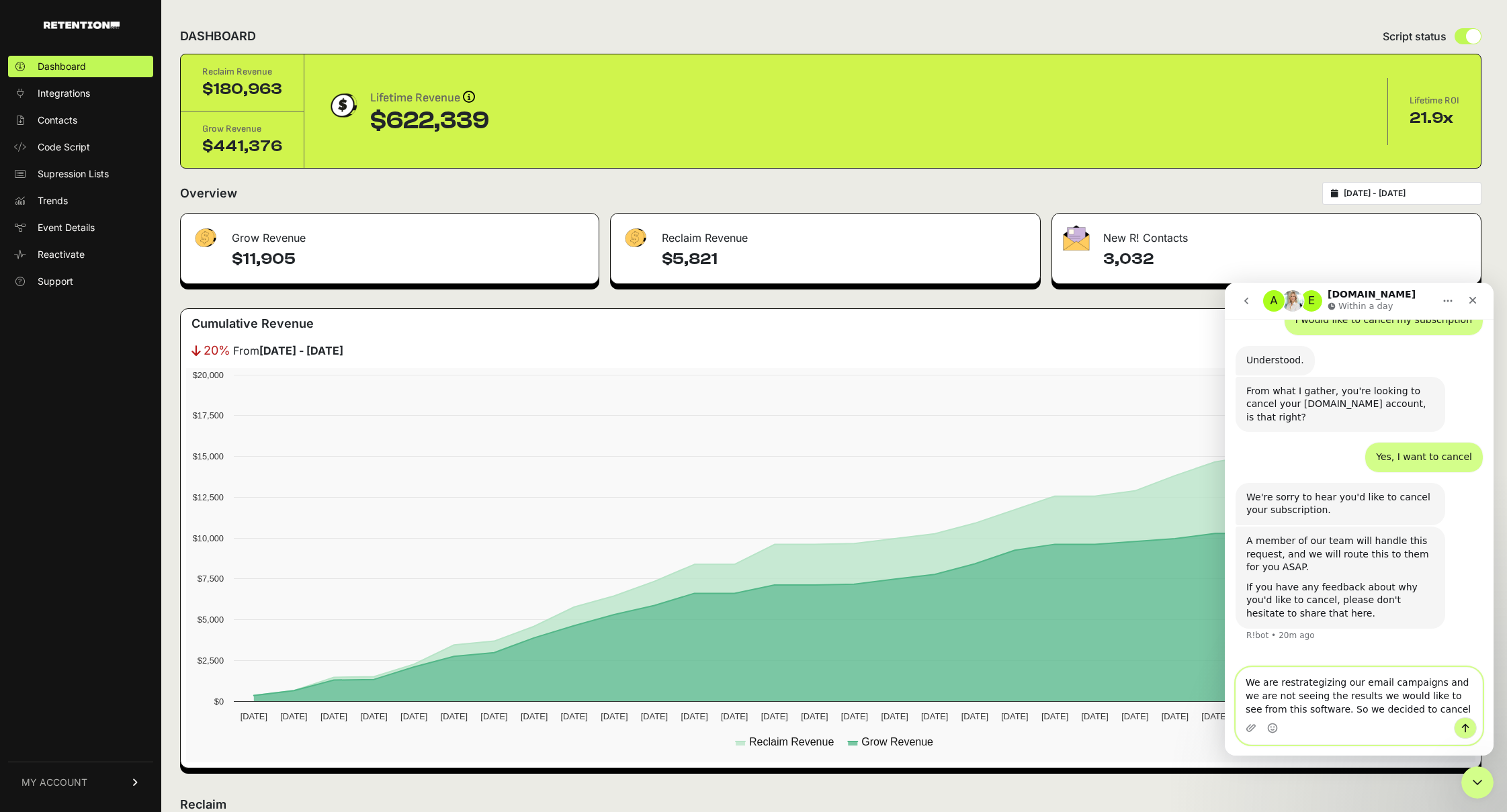
type textarea "We are restrategizing our email campaigns and we are not seeing the results we …"
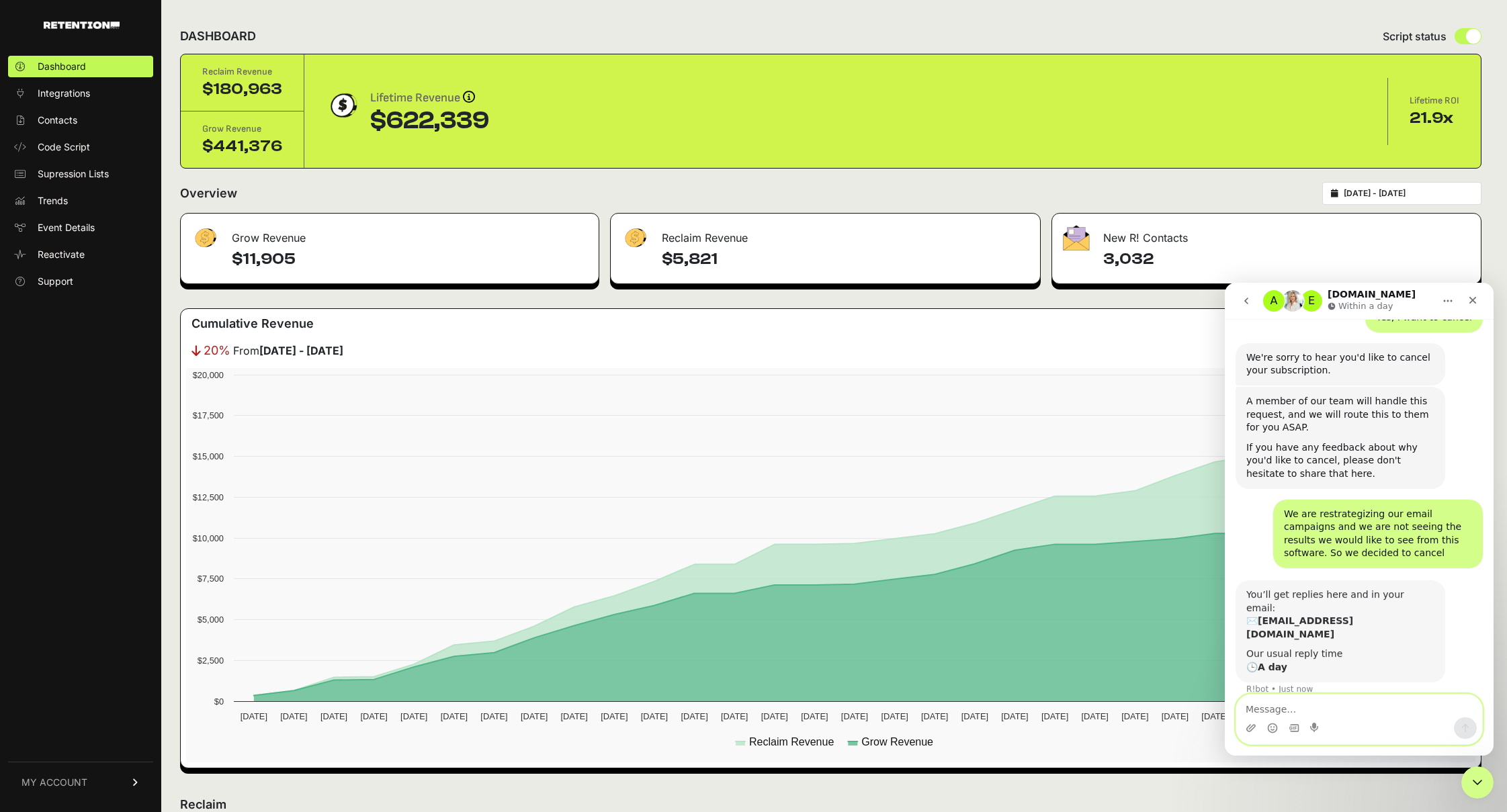
scroll to position [559, 0]
click at [1351, 708] on textarea "Message…" at bounding box center [1359, 705] width 246 height 23
drag, startPoint x: 1317, startPoint y: 704, endPoint x: 2223, endPoint y: 940, distance: 936.2
click at [1317, 704] on textarea "Message…" at bounding box center [1359, 705] width 246 height 23
click at [66, 255] on span "Reactivate" at bounding box center [61, 254] width 47 height 13
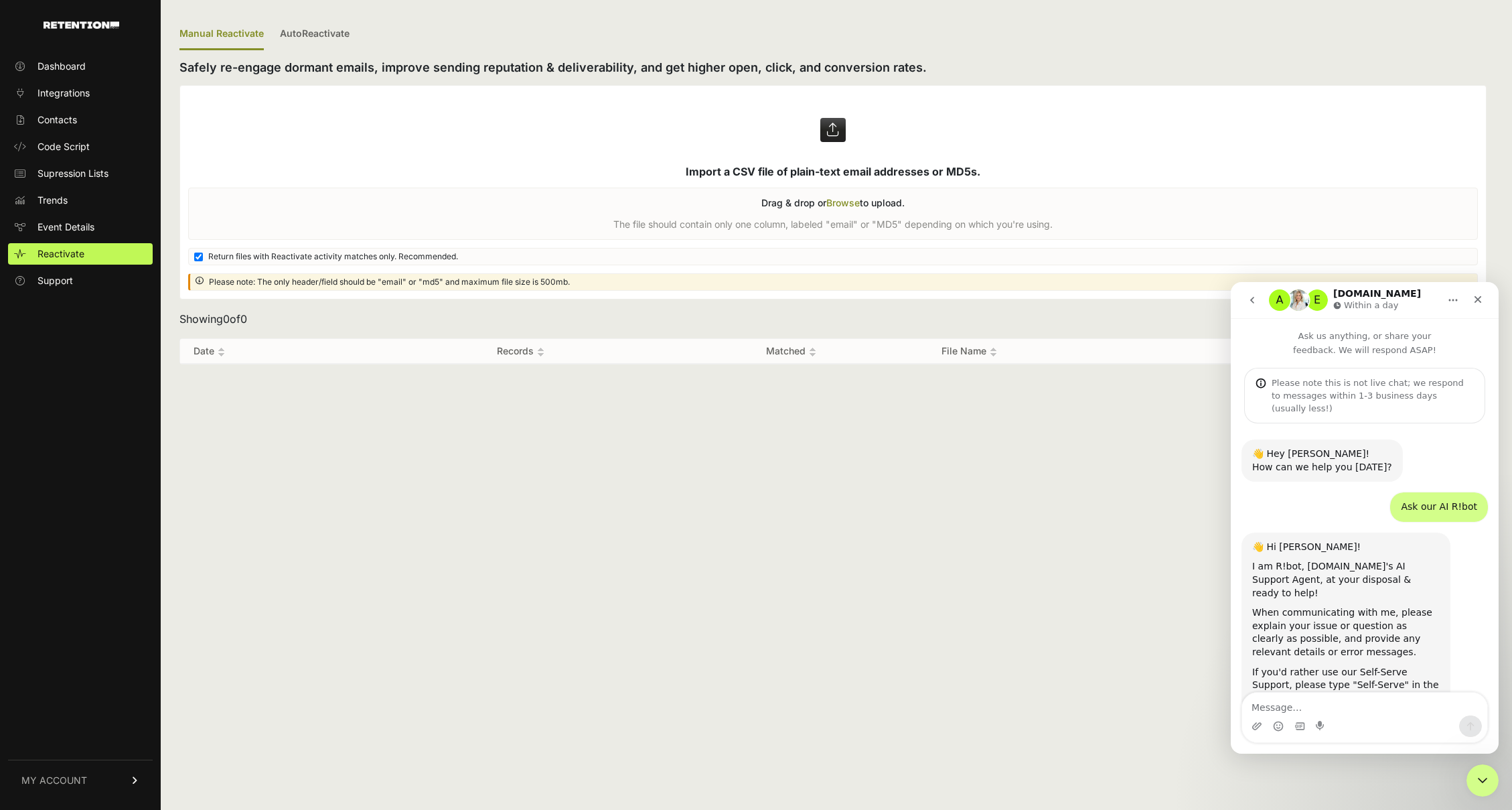
scroll to position [557, 0]
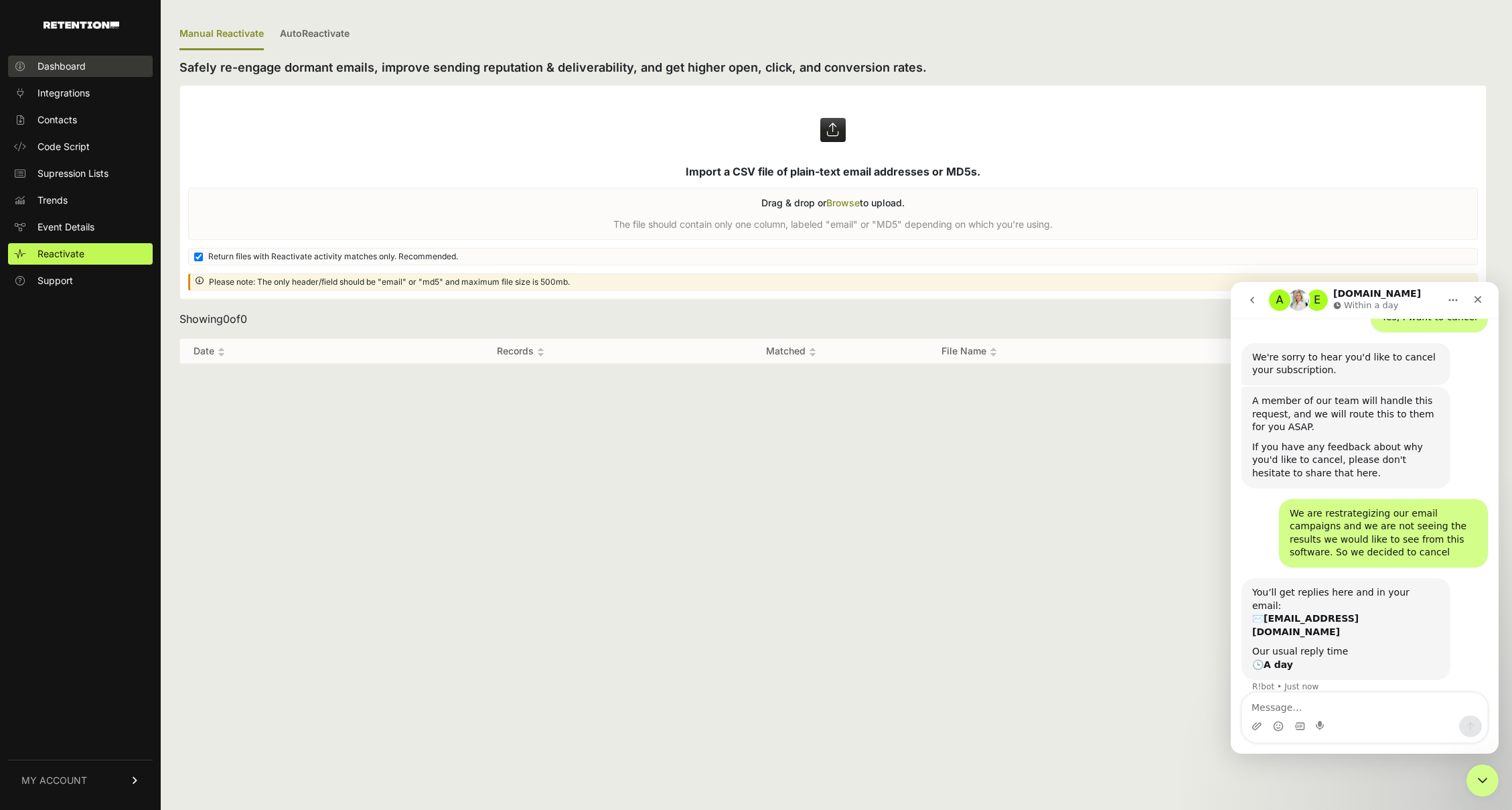
click at [82, 61] on span "Dashboard" at bounding box center [62, 66] width 48 height 13
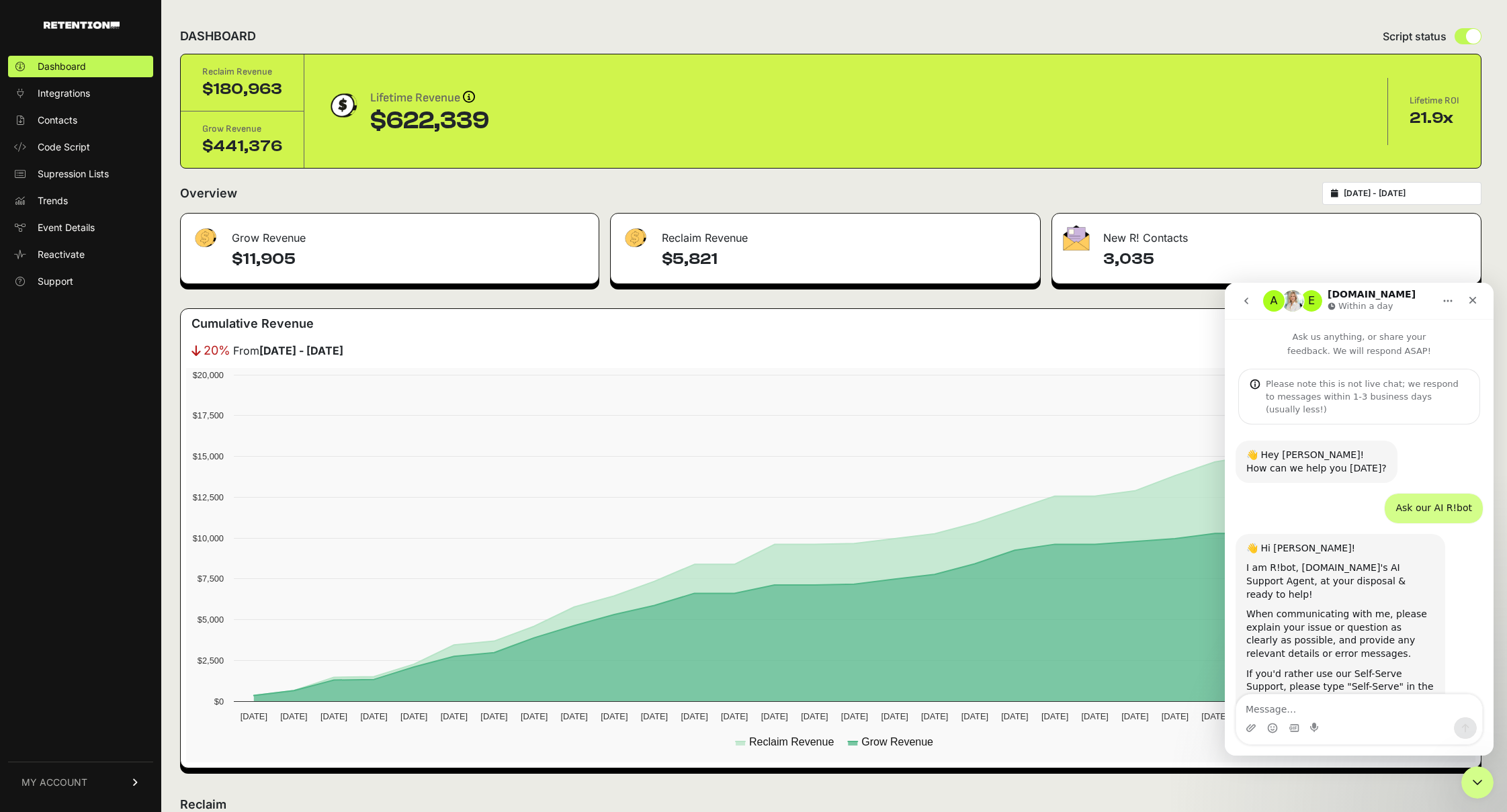
scroll to position [559, 0]
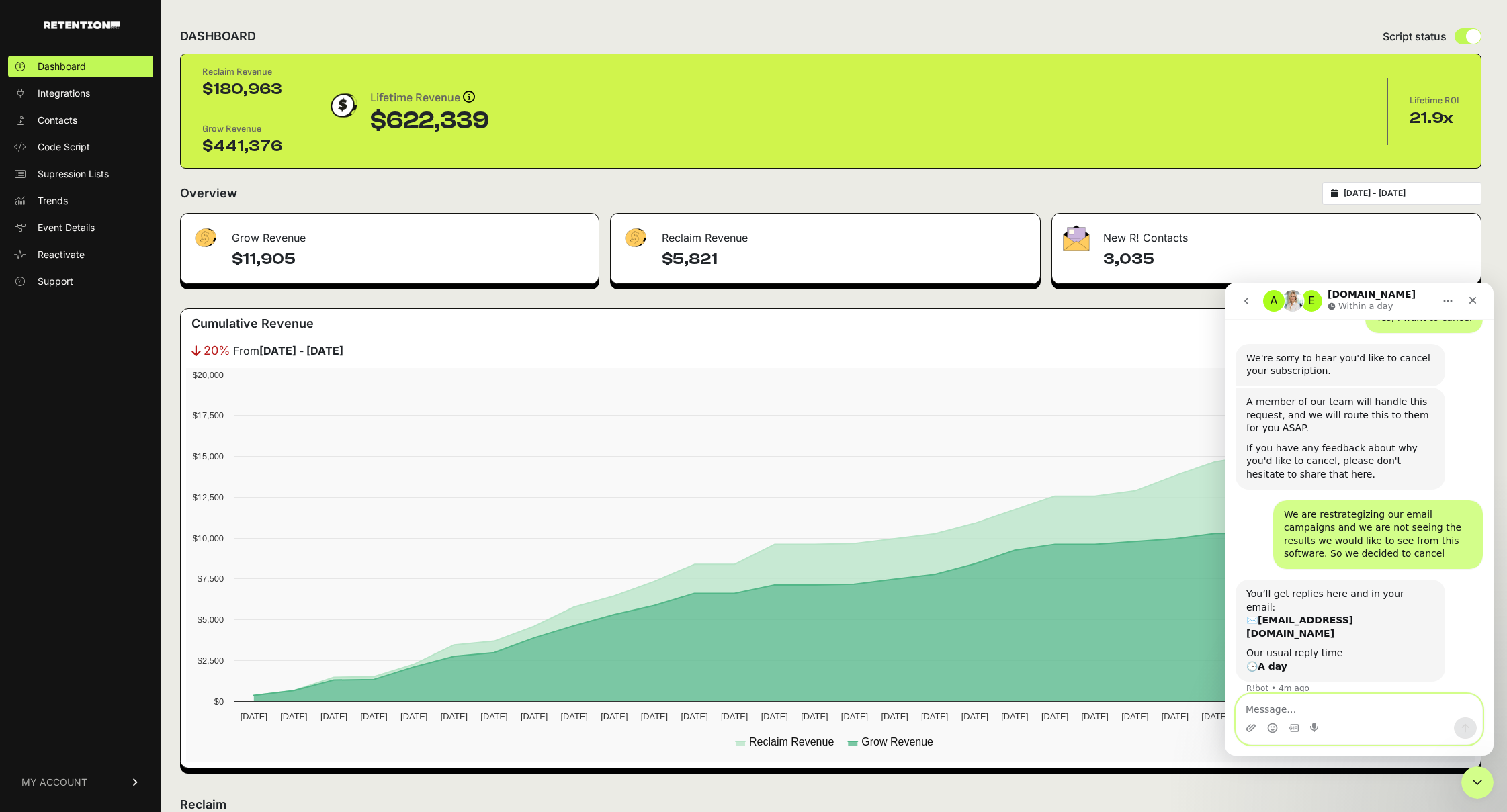
click at [1291, 712] on textarea "Message…" at bounding box center [1359, 705] width 246 height 23
